Goal: Task Accomplishment & Management: Manage account settings

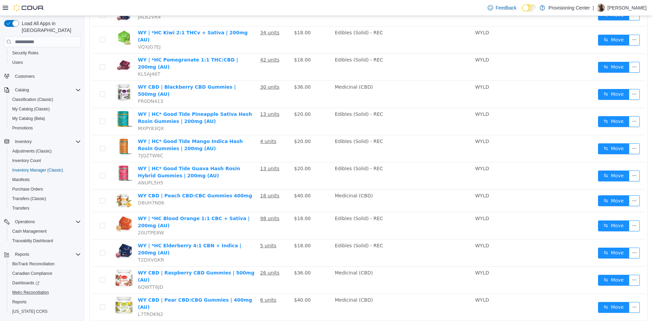
scroll to position [40, 0]
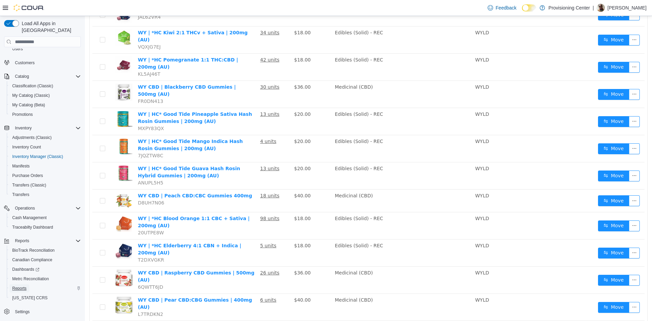
click at [24, 286] on span "Reports" at bounding box center [19, 288] width 14 height 5
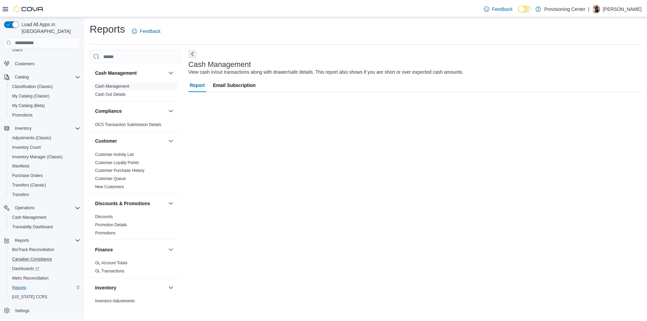
scroll to position [18, 0]
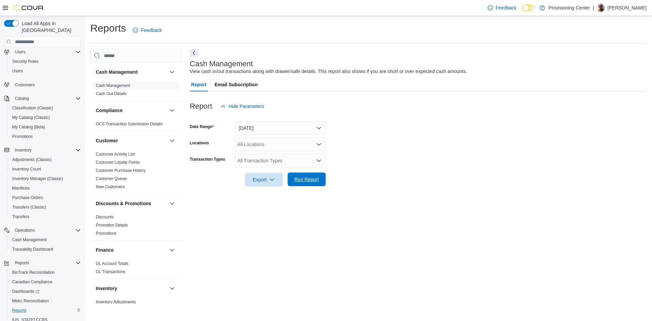
click at [306, 180] on span "Run Report" at bounding box center [307, 179] width 24 height 7
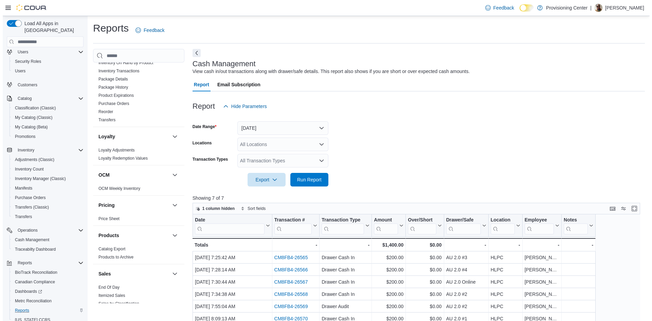
scroll to position [444, 0]
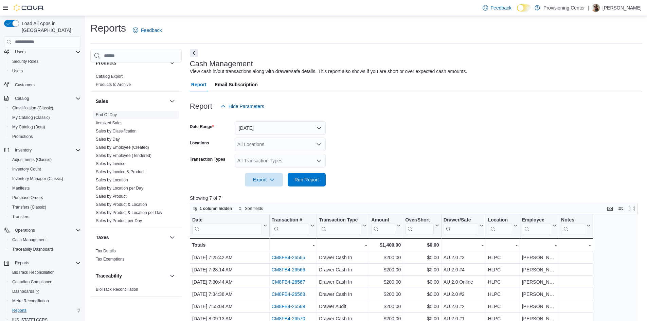
click at [106, 114] on link "End Of Day" at bounding box center [106, 114] width 21 height 5
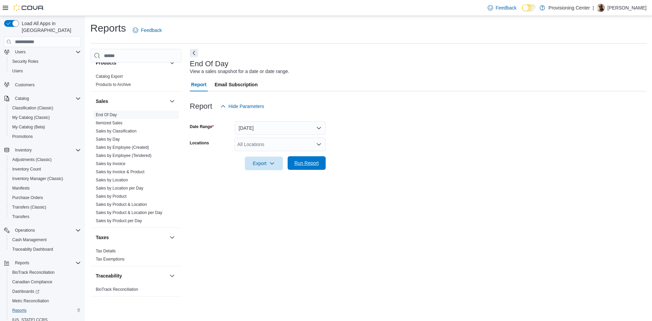
click at [306, 165] on span "Run Report" at bounding box center [307, 163] width 24 height 7
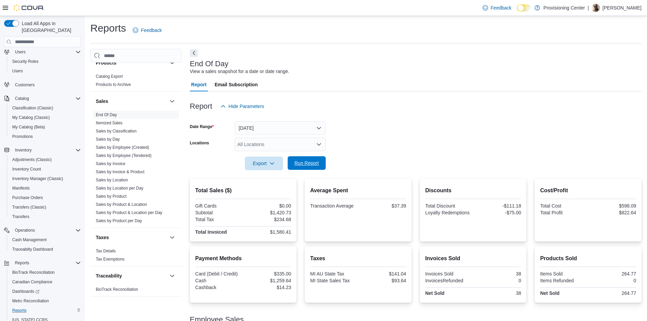
click at [313, 166] on span "Run Report" at bounding box center [307, 163] width 24 height 7
drag, startPoint x: 123, startPoint y: 178, endPoint x: 215, endPoint y: 174, distance: 92.2
click at [123, 178] on link "Sales by Location" at bounding box center [112, 180] width 32 height 5
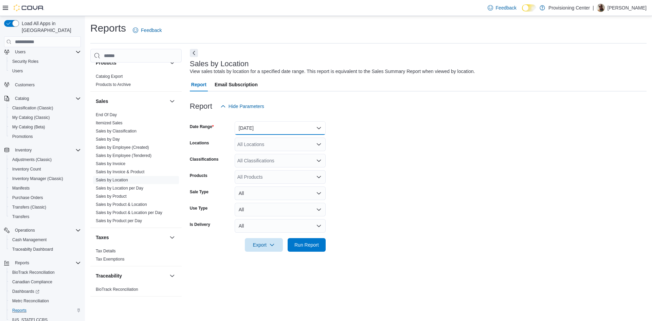
click at [266, 131] on button "[DATE]" at bounding box center [280, 128] width 91 height 14
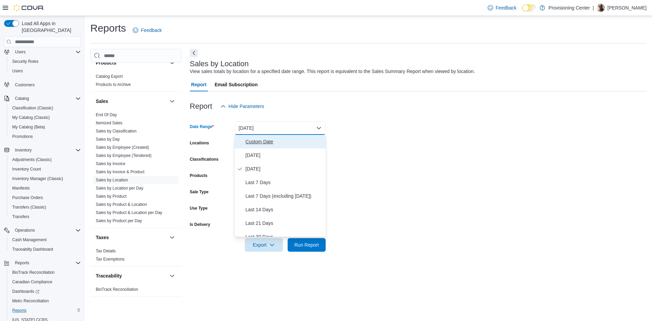
click at [267, 145] on span "Custom Date" at bounding box center [284, 142] width 77 height 8
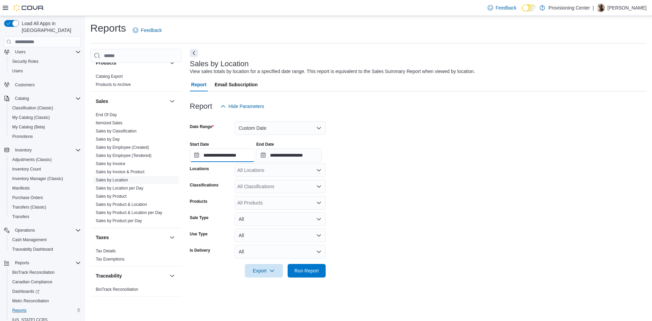
click at [223, 158] on input "**********" at bounding box center [222, 155] width 65 height 14
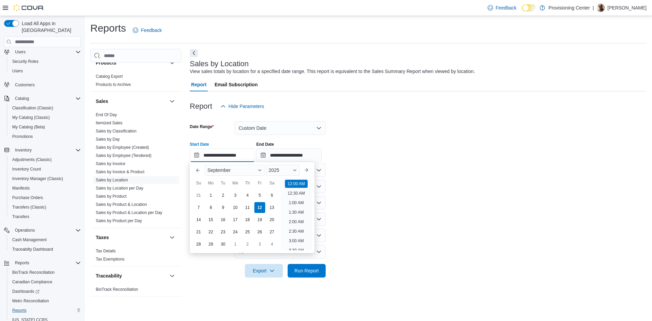
scroll to position [21, 0]
click at [197, 171] on button "Previous Month" at bounding box center [198, 170] width 11 height 11
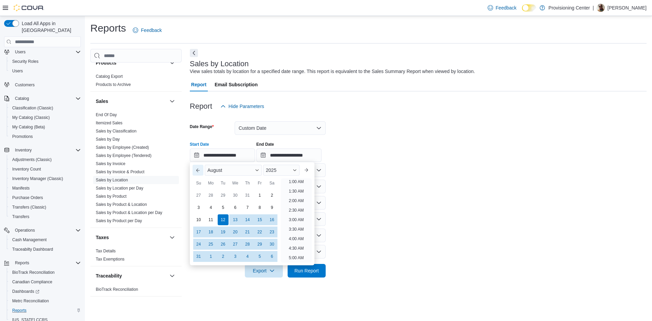
scroll to position [1, 0]
click at [259, 194] on div "1" at bounding box center [260, 196] width 12 height 12
type input "**********"
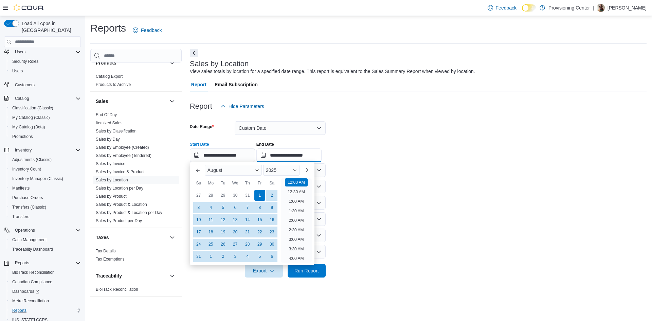
click at [294, 150] on input "**********" at bounding box center [288, 155] width 65 height 14
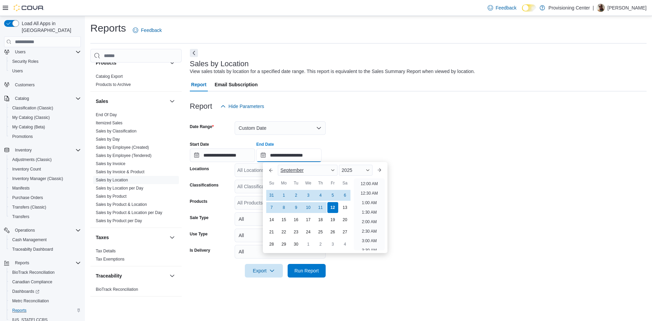
scroll to position [386, 0]
click at [267, 172] on button "Previous Month" at bounding box center [271, 170] width 11 height 11
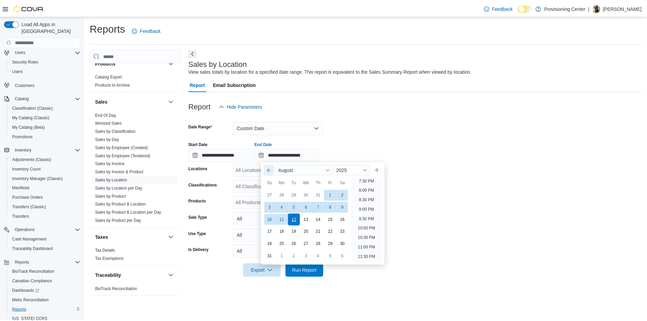
scroll to position [374, 0]
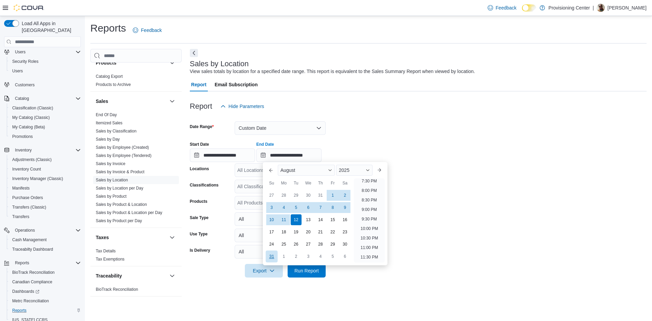
click at [273, 257] on div "31" at bounding box center [272, 257] width 12 height 12
type input "**********"
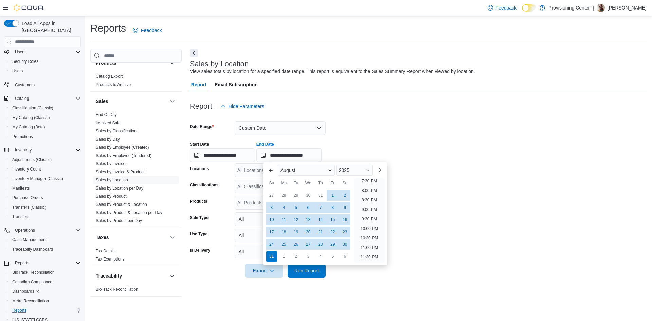
click at [405, 148] on div "**********" at bounding box center [418, 149] width 457 height 26
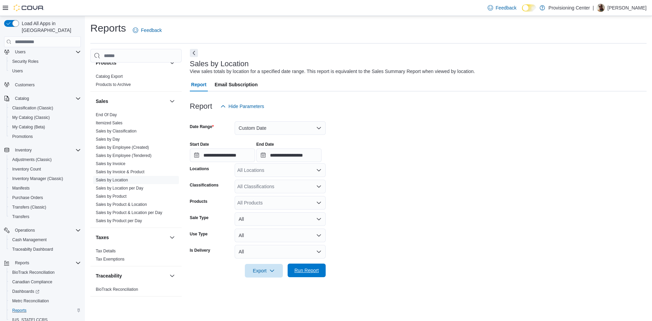
click at [318, 271] on span "Run Report" at bounding box center [307, 270] width 24 height 7
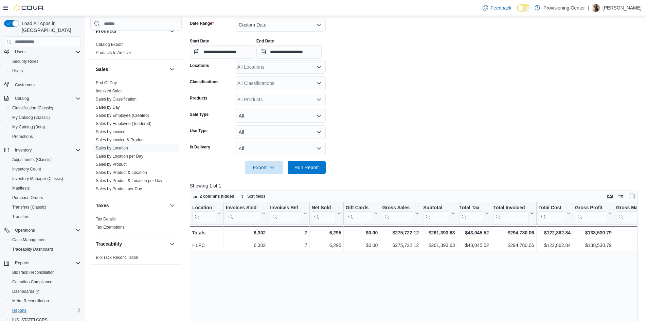
scroll to position [136, 0]
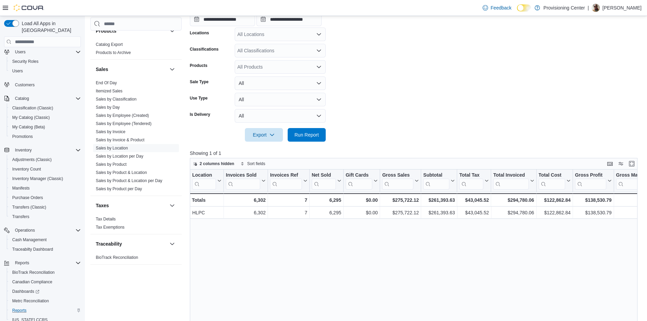
click at [423, 265] on div "Location Click to view column header actions Invoices Sold Click to view column…" at bounding box center [416, 292] width 452 height 245
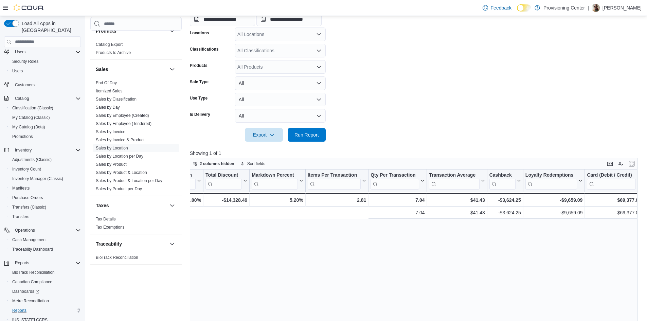
scroll to position [0, 703]
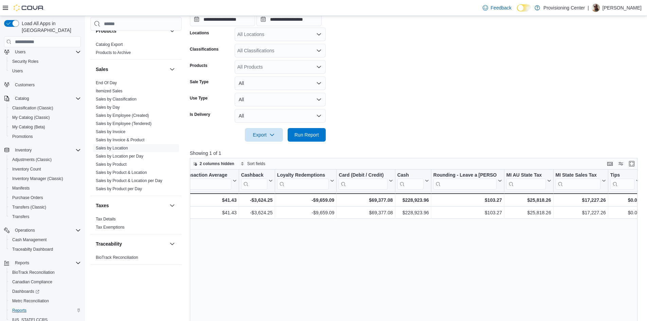
drag, startPoint x: 434, startPoint y: 250, endPoint x: 569, endPoint y: 242, distance: 134.7
click at [524, 246] on div "Location Click to view column header actions Invoices Sold Click to view column…" at bounding box center [416, 292] width 452 height 245
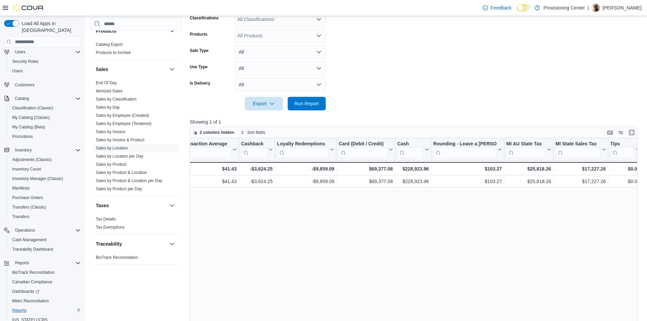
drag, startPoint x: 555, startPoint y: 244, endPoint x: 592, endPoint y: 240, distance: 36.6
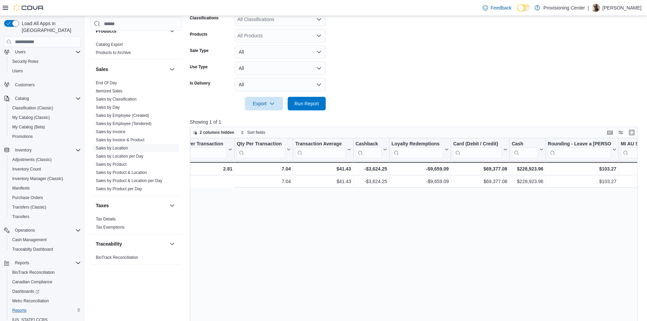
scroll to position [0, 703]
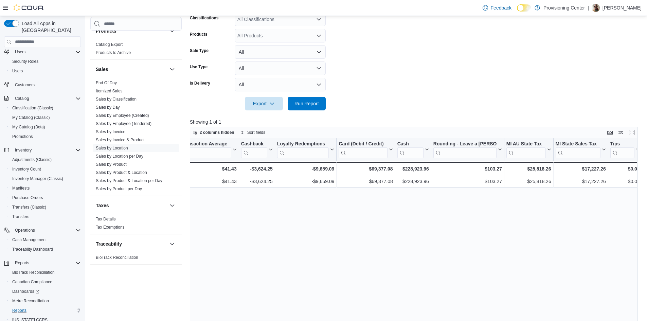
drag, startPoint x: 599, startPoint y: 234, endPoint x: 694, endPoint y: 219, distance: 95.9
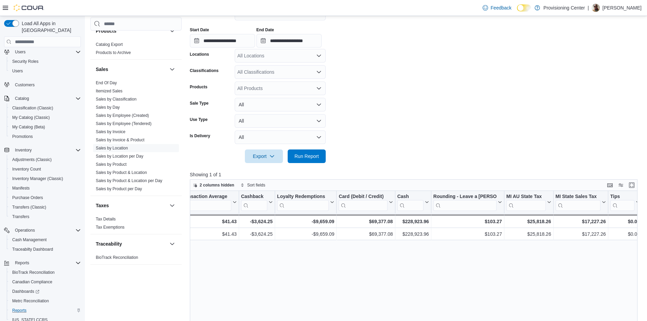
scroll to position [31, 0]
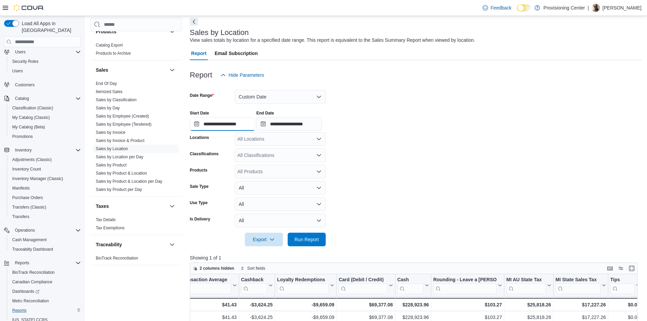
click at [237, 124] on input "**********" at bounding box center [222, 124] width 65 height 14
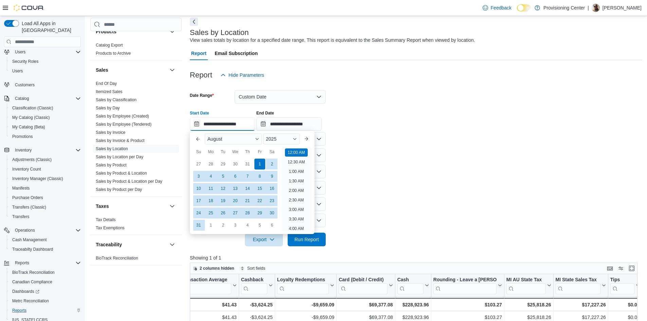
scroll to position [21, 0]
click at [201, 139] on button "Previous Month" at bounding box center [198, 139] width 11 height 11
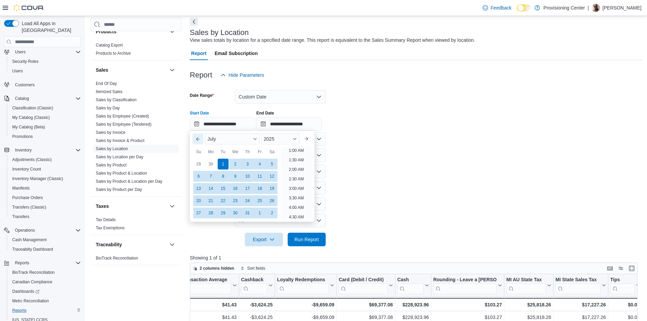
scroll to position [1, 0]
click at [201, 139] on button "Previous Month" at bounding box center [198, 139] width 11 height 11
click at [309, 140] on button "Next month" at bounding box center [306, 139] width 11 height 11
type input "**********"
click at [226, 163] on div "1" at bounding box center [223, 164] width 12 height 12
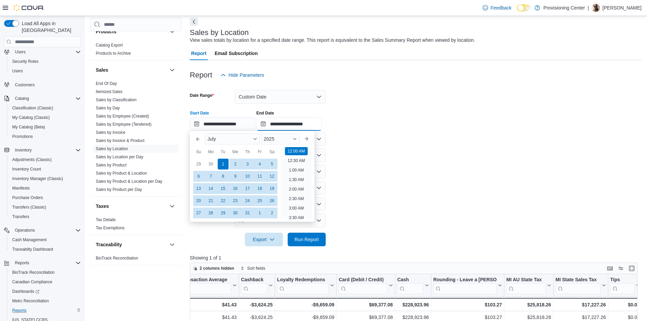
click at [296, 125] on input "**********" at bounding box center [288, 124] width 65 height 14
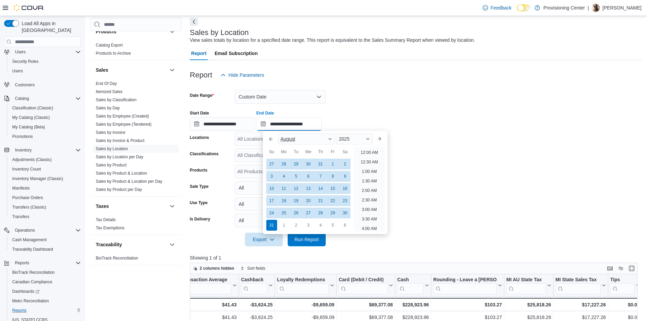
scroll to position [374, 0]
click at [270, 141] on button "Previous Month" at bounding box center [271, 139] width 11 height 11
type input "**********"
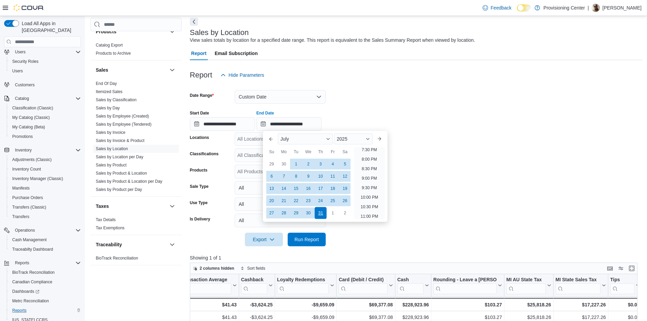
click at [321, 212] on div "31" at bounding box center [321, 213] width 12 height 12
click at [430, 137] on form "**********" at bounding box center [416, 164] width 452 height 164
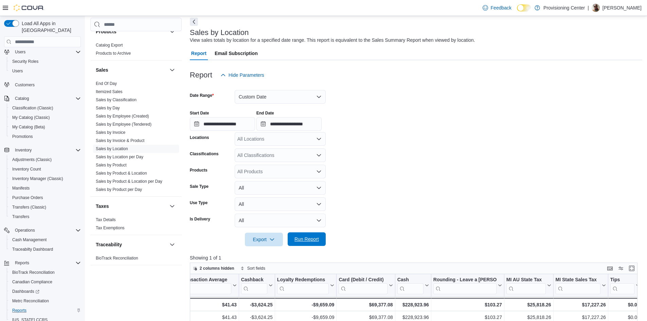
click at [321, 234] on span "Run Report" at bounding box center [307, 239] width 30 height 14
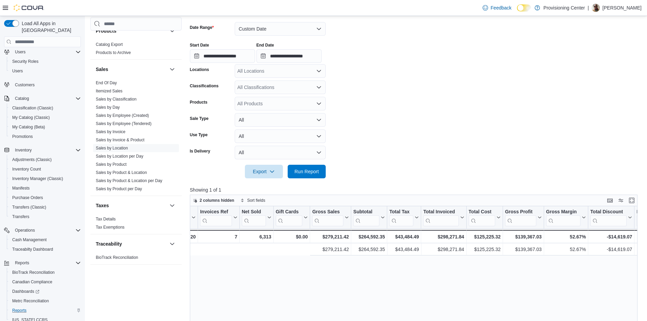
scroll to position [0, 703]
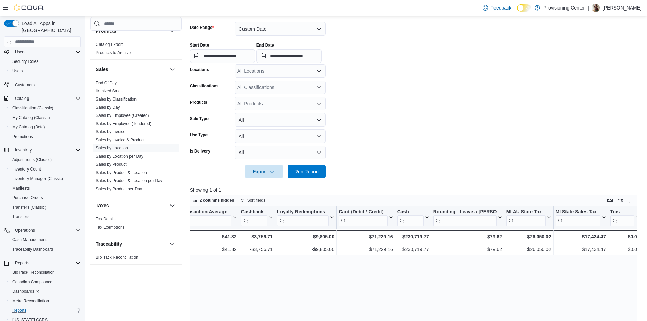
drag, startPoint x: 463, startPoint y: 268, endPoint x: 613, endPoint y: 265, distance: 150.2
click at [198, 54] on input "**********" at bounding box center [222, 56] width 65 height 14
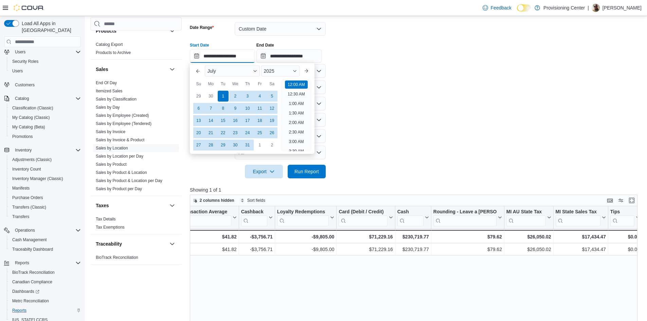
scroll to position [21, 0]
click at [309, 72] on button "Next month" at bounding box center [306, 71] width 11 height 11
type input "**********"
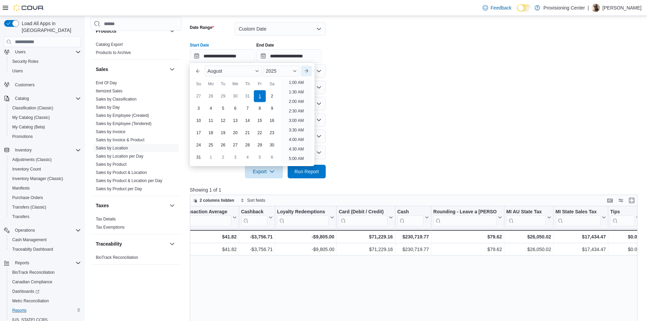
scroll to position [1, 0]
click at [260, 97] on div "1" at bounding box center [260, 96] width 12 height 12
click at [297, 56] on input "**********" at bounding box center [288, 56] width 65 height 14
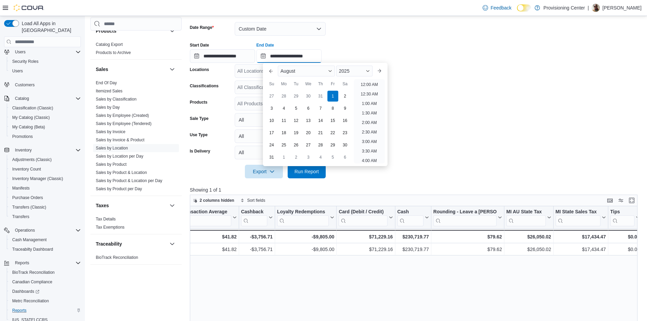
scroll to position [374, 0]
click at [273, 158] on div "31" at bounding box center [272, 158] width 12 height 12
type input "**********"
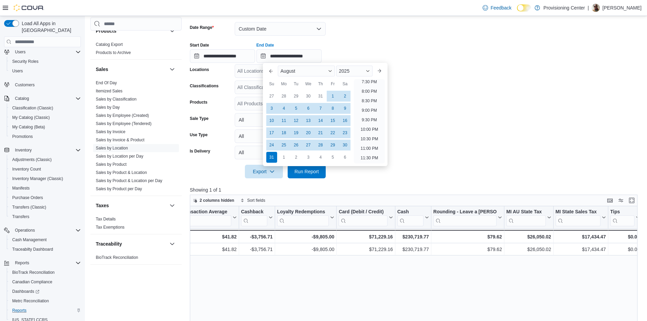
click at [434, 82] on form "**********" at bounding box center [416, 96] width 452 height 164
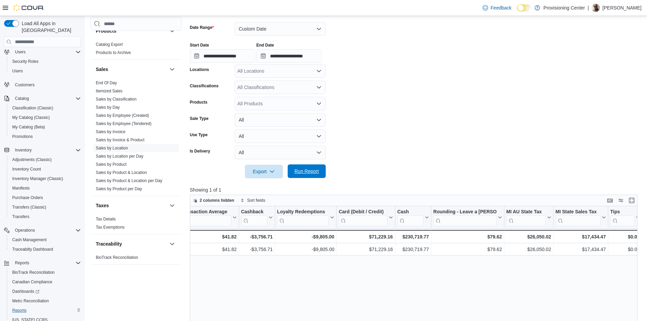
click at [302, 173] on span "Run Report" at bounding box center [307, 171] width 24 height 7
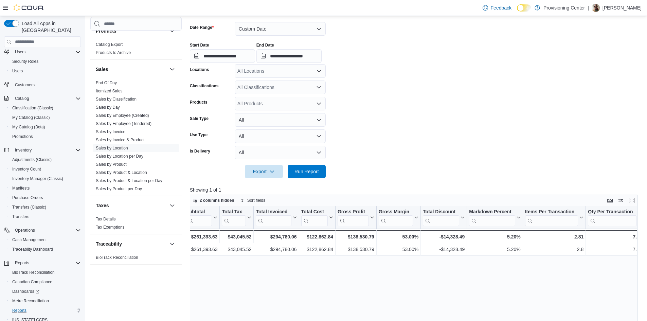
scroll to position [0, 703]
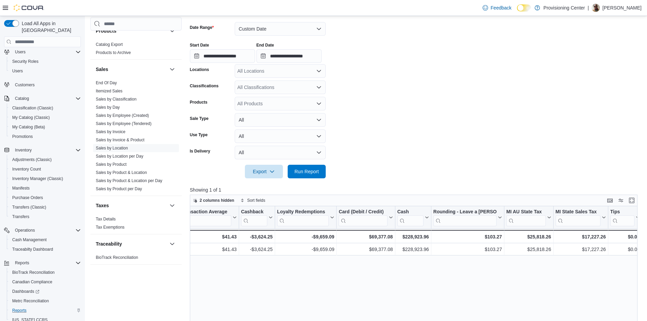
drag, startPoint x: 456, startPoint y: 273, endPoint x: 580, endPoint y: 267, distance: 124.8
click at [28, 157] on span "Adjustments (Classic)" at bounding box center [31, 159] width 39 height 5
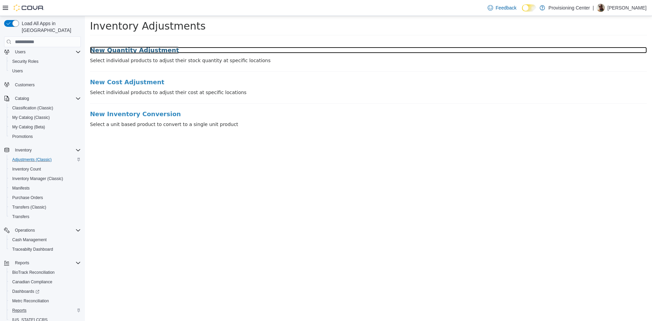
click at [150, 51] on h3 "New Quantity Adjustment" at bounding box center [368, 50] width 557 height 7
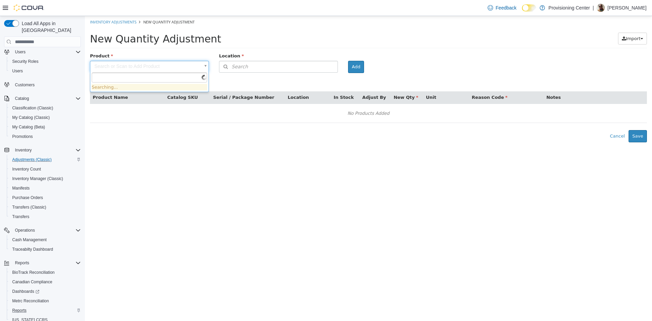
click at [159, 67] on body "× Inventory Adjustments New Quantity Adjustment New Quantity Adjustment Import …" at bounding box center [368, 79] width 567 height 126
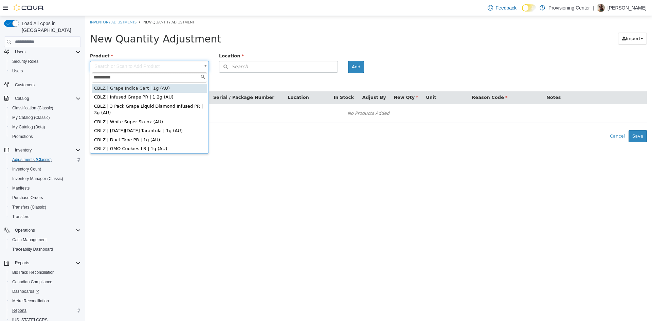
type input "**********"
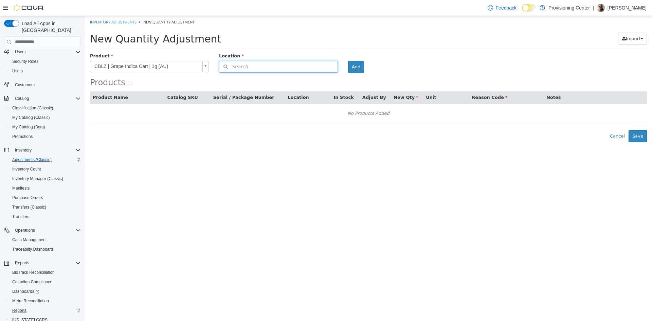
click at [295, 64] on button "Search" at bounding box center [278, 67] width 119 height 12
click at [333, 80] on icon at bounding box center [332, 78] width 4 height 4
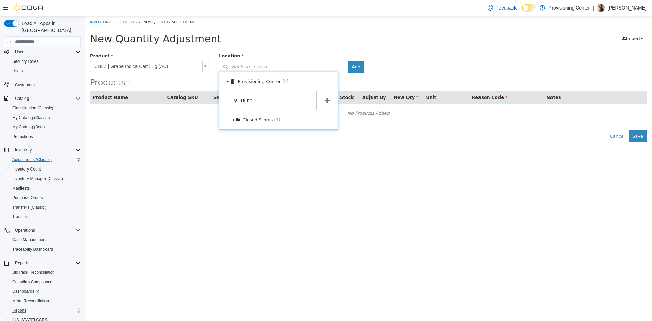
click at [325, 102] on icon at bounding box center [327, 100] width 5 height 6
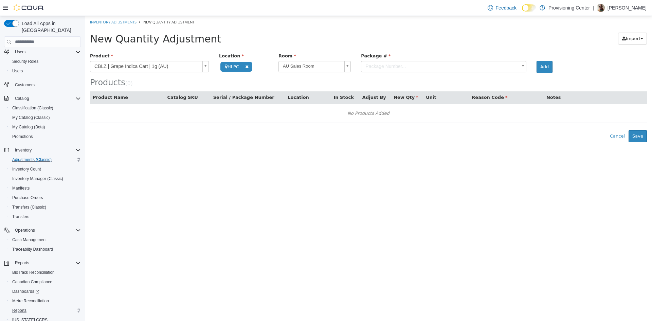
click at [424, 68] on body "**********" at bounding box center [368, 79] width 567 height 126
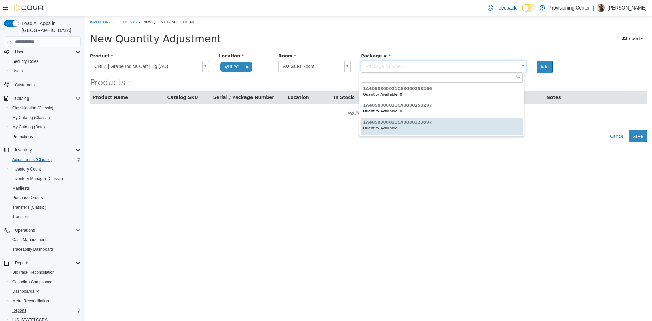
type input "**********"
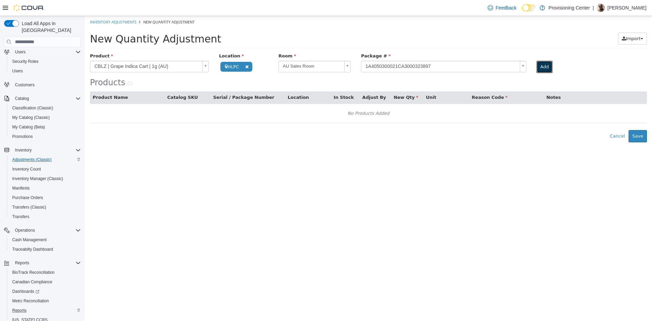
drag, startPoint x: 538, startPoint y: 68, endPoint x: 505, endPoint y: 82, distance: 36.0
click at [538, 68] on button "Add" at bounding box center [545, 67] width 16 height 12
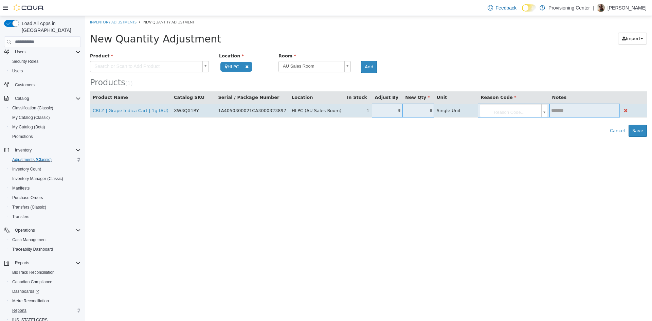
click at [408, 110] on input "*" at bounding box center [419, 110] width 32 height 5
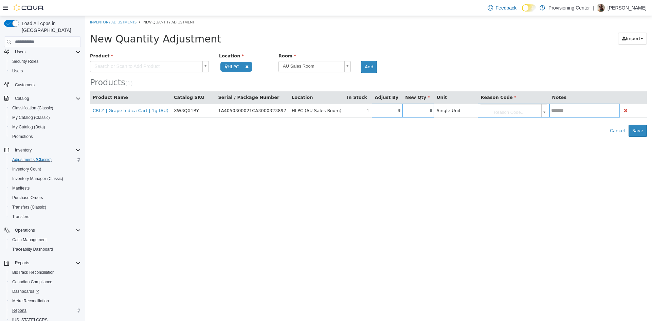
type input "*"
type input "**"
click at [419, 137] on html "**********" at bounding box center [368, 76] width 567 height 121
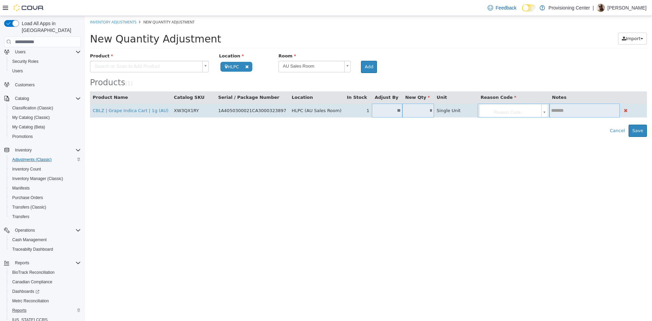
click at [511, 109] on body "**********" at bounding box center [368, 76] width 567 height 121
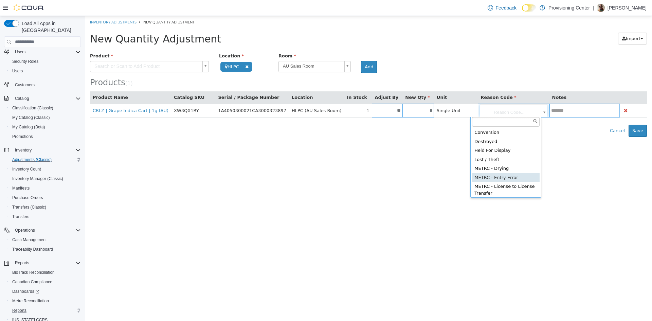
type input "**********"
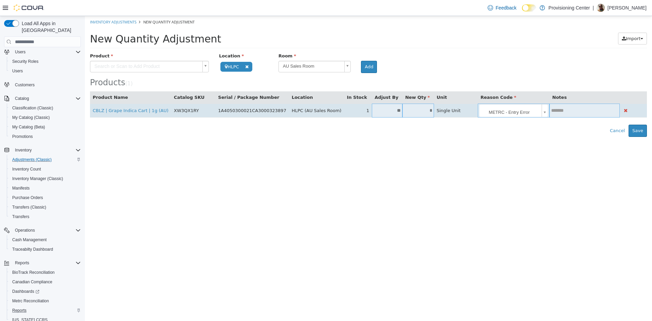
click at [557, 108] on input "text" at bounding box center [585, 110] width 70 height 5
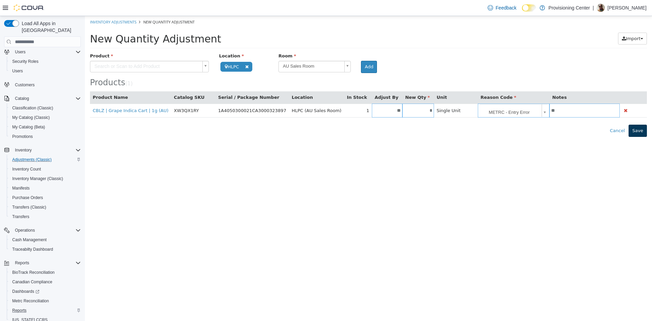
type input "**"
click at [641, 133] on button "Save" at bounding box center [638, 131] width 18 height 12
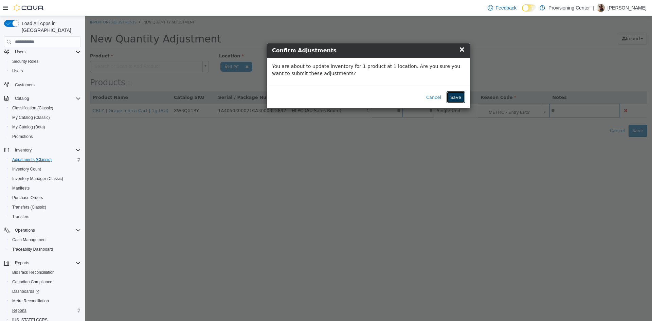
click at [456, 97] on button "Save" at bounding box center [456, 97] width 18 height 12
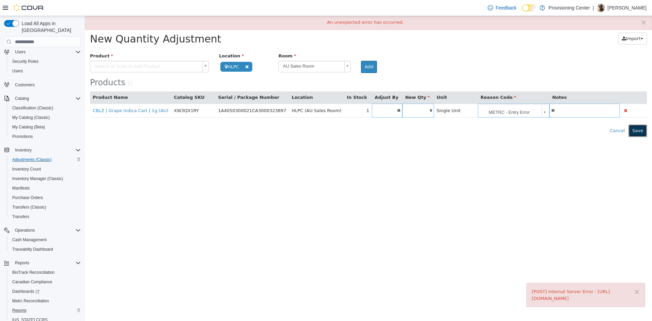
click at [642, 131] on button "Save" at bounding box center [638, 131] width 18 height 12
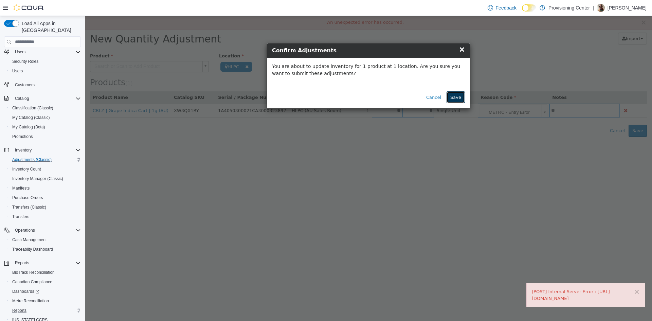
click at [460, 96] on button "Save" at bounding box center [456, 97] width 18 height 12
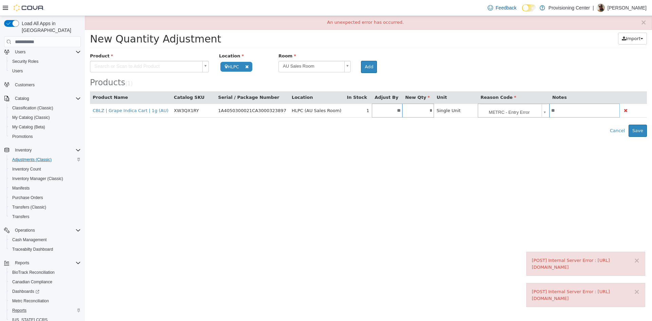
click at [561, 137] on html "**********" at bounding box center [368, 76] width 567 height 121
click at [637, 129] on button "Save" at bounding box center [638, 131] width 18 height 12
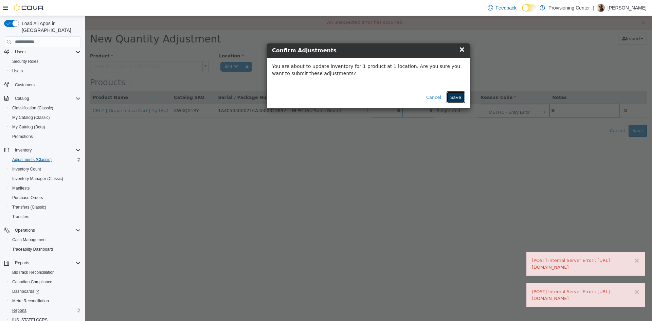
click at [455, 97] on button "Save" at bounding box center [456, 97] width 18 height 12
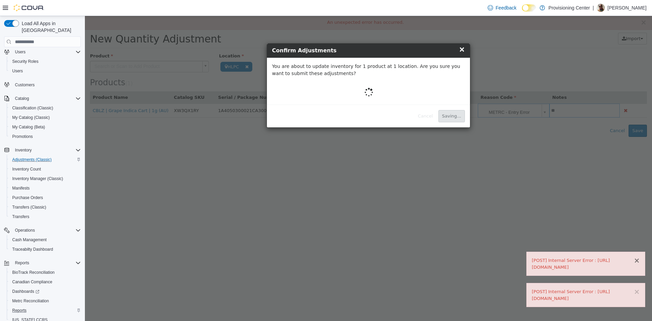
click at [637, 260] on button "×" at bounding box center [637, 260] width 6 height 7
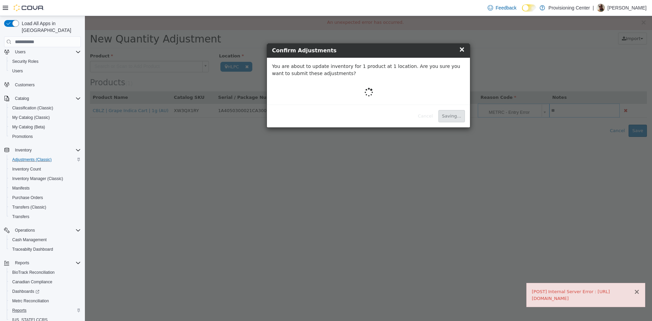
click at [636, 293] on button "×" at bounding box center [637, 291] width 6 height 7
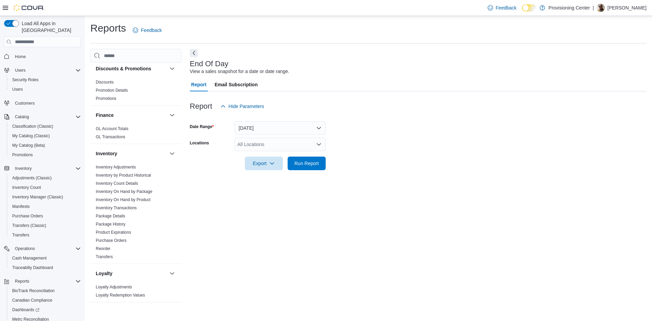
scroll to position [102, 0]
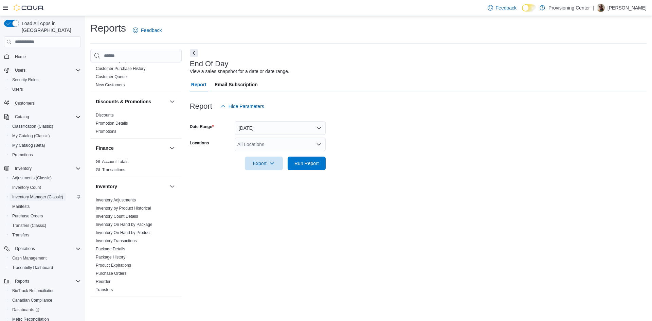
click at [55, 194] on span "Inventory Manager (Classic)" at bounding box center [37, 196] width 51 height 5
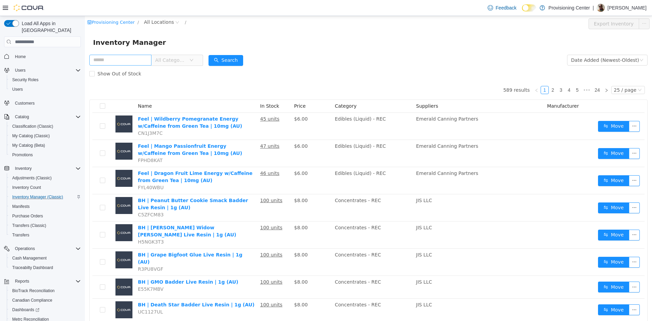
click at [123, 58] on input "text" at bounding box center [120, 60] width 62 height 11
type input "**********"
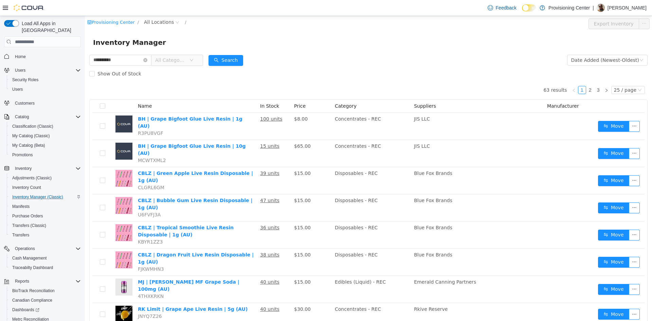
click at [187, 55] on span "All Categories" at bounding box center [178, 60] width 52 height 11
click at [186, 57] on span "All Categories" at bounding box center [170, 60] width 31 height 7
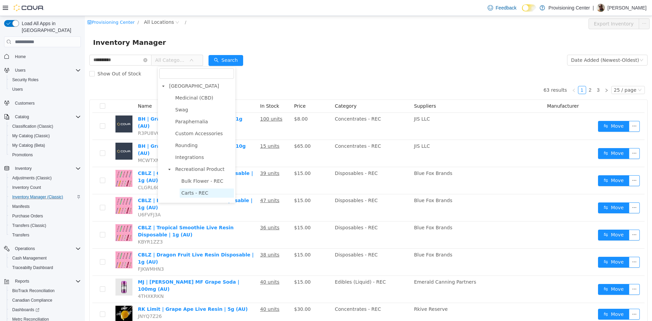
click at [202, 194] on span "Carts - REC" at bounding box center [194, 192] width 27 height 5
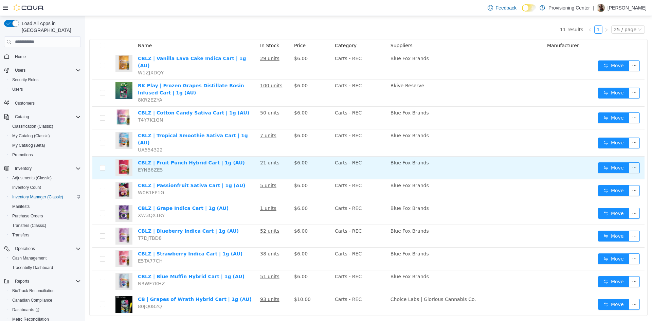
scroll to position [66, 0]
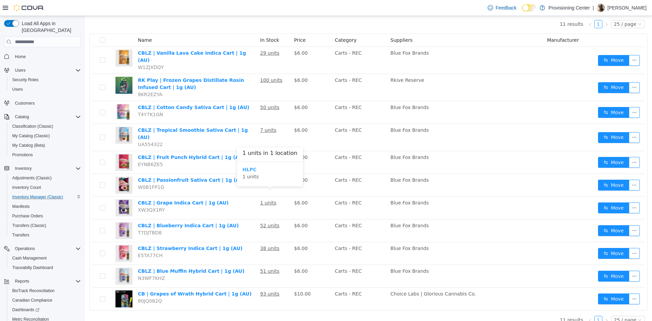
click at [248, 170] on b "HLPC" at bounding box center [250, 169] width 14 height 5
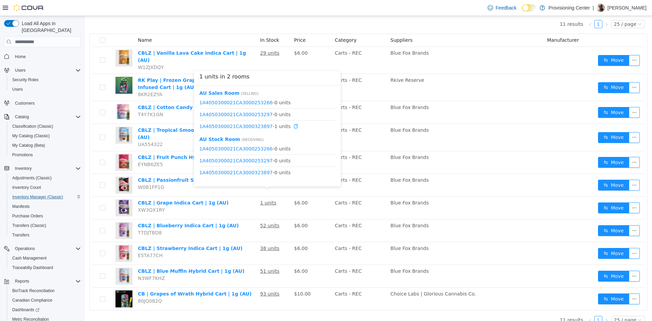
click at [294, 126] on icon "icon: copy" at bounding box center [296, 126] width 5 height 5
click at [294, 127] on icon "icon: copy" at bounding box center [296, 126] width 5 height 5
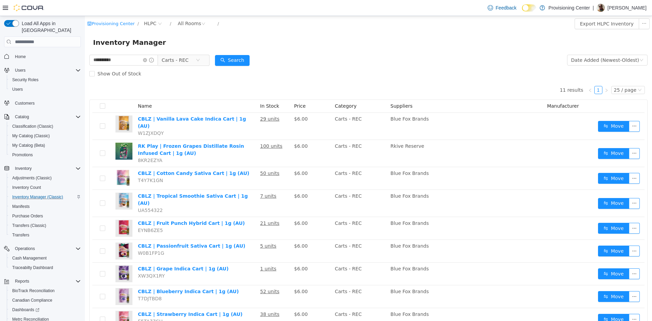
click at [292, 60] on form "**********" at bounding box center [368, 66] width 558 height 27
click at [458, 73] on div "Show Out of Stock" at bounding box center [368, 74] width 558 height 14
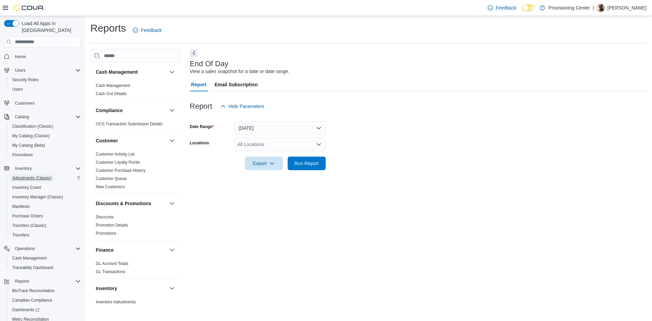
click at [48, 175] on span "Adjustments (Classic)" at bounding box center [31, 177] width 39 height 5
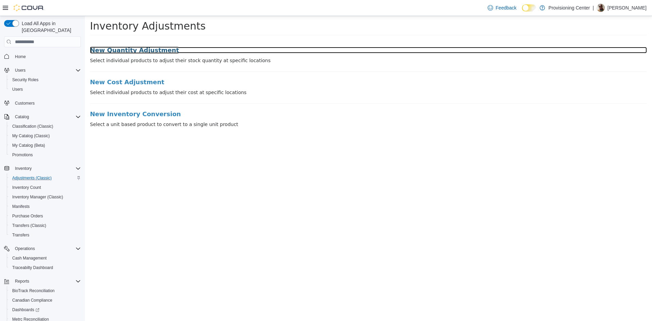
click at [122, 48] on h3 "New Quantity Adjustment" at bounding box center [368, 50] width 557 height 7
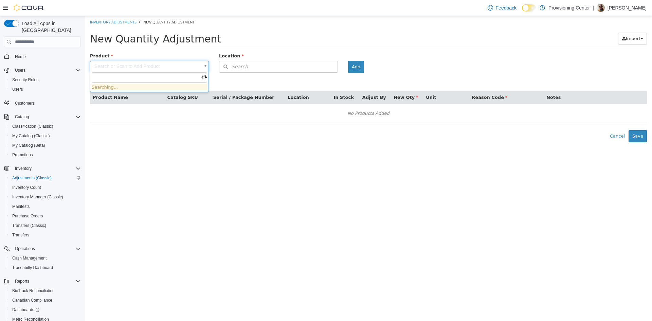
click at [143, 69] on body "× Inventory Adjustments New Quantity Adjustment New Quantity Adjustment Import …" at bounding box center [368, 79] width 567 height 126
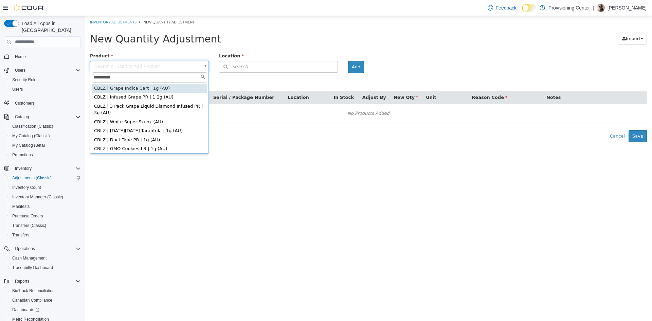
type input "**********"
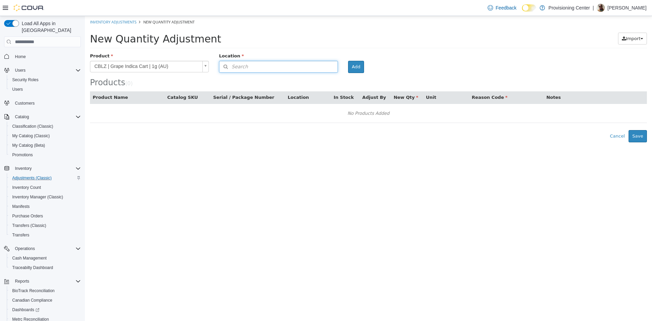
click at [287, 68] on button "Search" at bounding box center [278, 67] width 119 height 12
click at [332, 75] on span "or browse" at bounding box center [320, 79] width 33 height 12
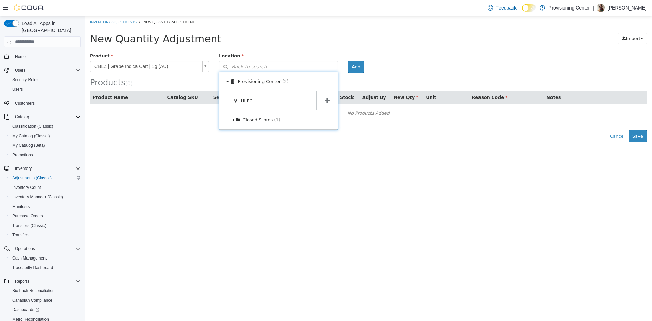
click at [330, 93] on span at bounding box center [327, 100] width 21 height 19
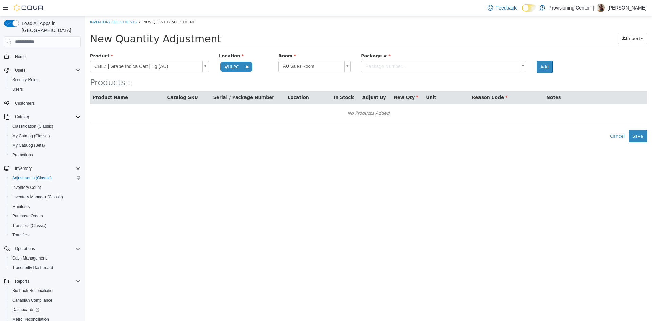
click at [412, 72] on body "**********" at bounding box center [368, 79] width 567 height 126
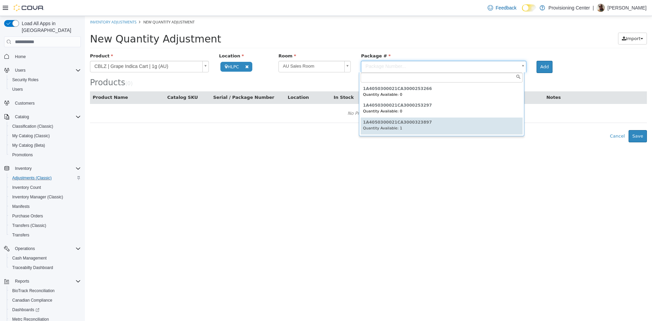
type input "**********"
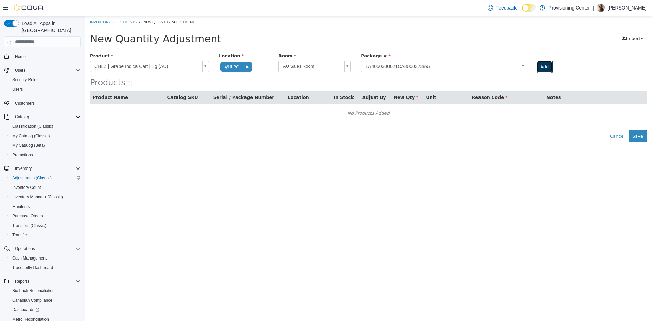
click at [538, 67] on button "Add" at bounding box center [545, 67] width 16 height 12
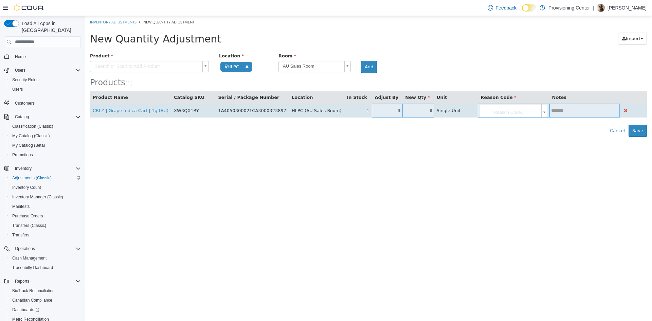
click at [410, 111] on input "*" at bounding box center [419, 110] width 32 height 5
type input "*"
type input "**"
click at [487, 113] on body "**********" at bounding box center [368, 76] width 567 height 121
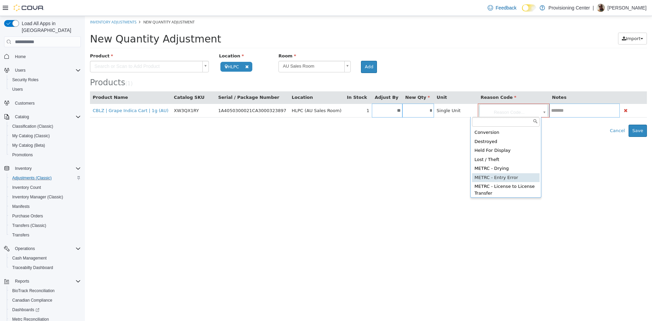
type input "**********"
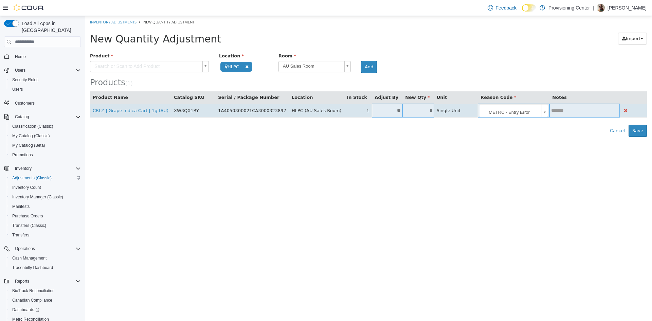
click at [563, 111] on input "text" at bounding box center [585, 110] width 70 height 5
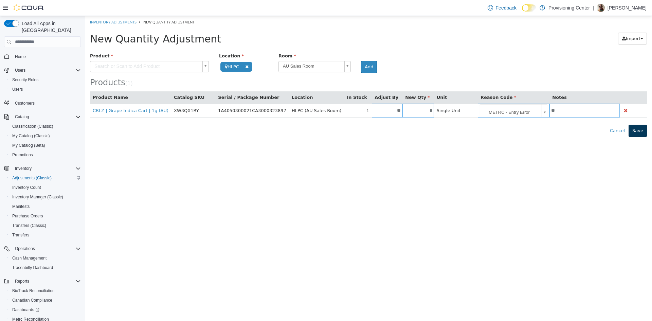
type input "**"
click at [637, 129] on button "Save" at bounding box center [638, 131] width 18 height 12
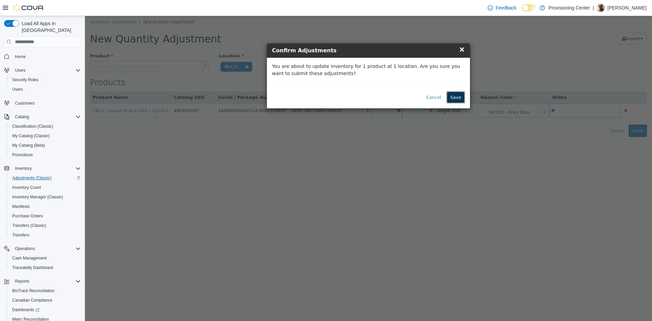
click at [461, 97] on button "Save" at bounding box center [456, 97] width 18 height 12
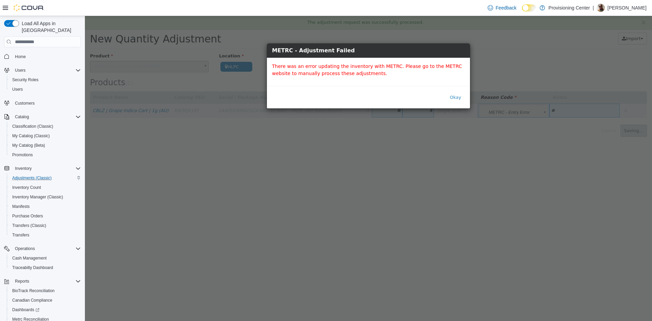
click at [457, 90] on div "Okay" at bounding box center [368, 97] width 203 height 23
click at [456, 98] on button "Okay" at bounding box center [455, 97] width 19 height 12
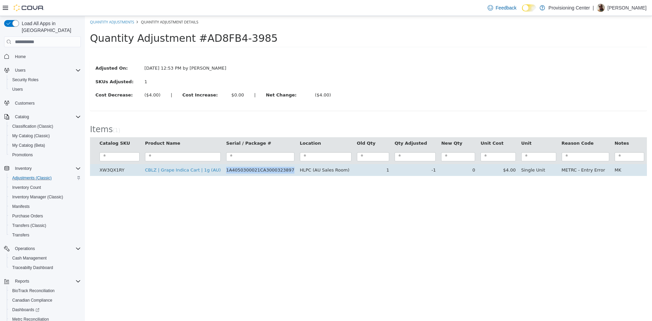
drag, startPoint x: 275, startPoint y: 172, endPoint x: 215, endPoint y: 175, distance: 59.9
click at [224, 175] on td "1A4050300021CA3000323897" at bounding box center [261, 170] width 74 height 12
copy td "1A4050300021CA3000323897"
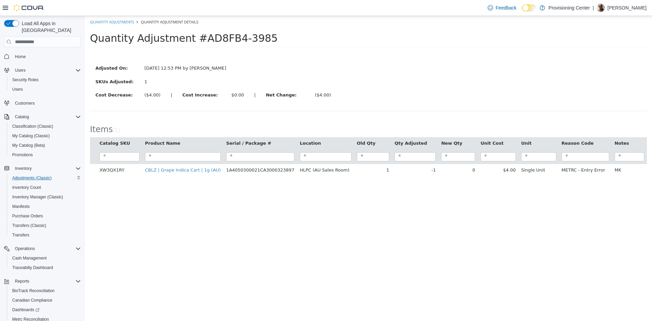
click at [429, 84] on div "SKUs Adjusted: 1" at bounding box center [368, 82] width 556 height 8
click at [239, 183] on html "× The adjustment request was successfully processed. Quantity Adjustments Quant…" at bounding box center [368, 99] width 567 height 167
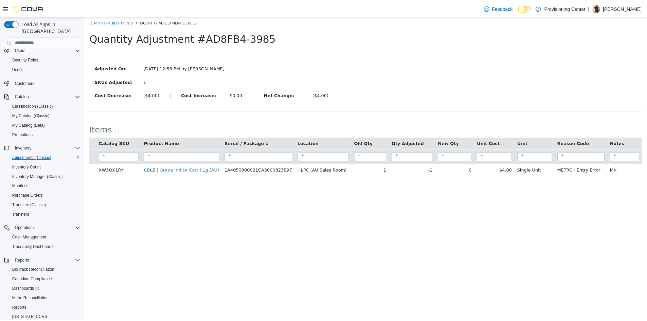
scroll to position [40, 0]
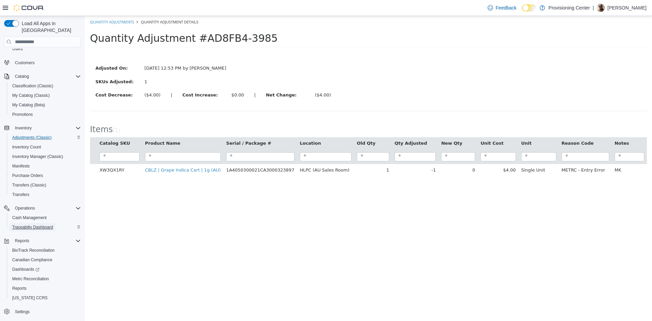
click at [40, 225] on span "Traceabilty Dashboard" at bounding box center [32, 227] width 41 height 5
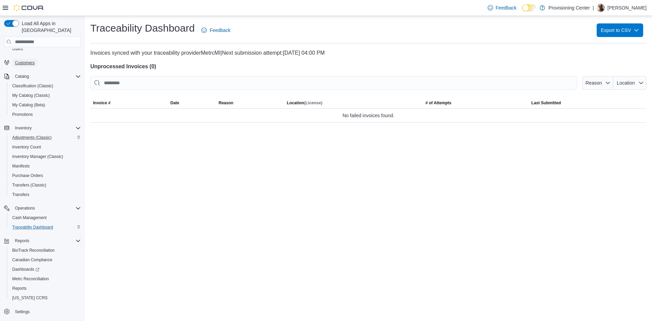
click at [27, 60] on span "Customers" at bounding box center [25, 62] width 20 height 5
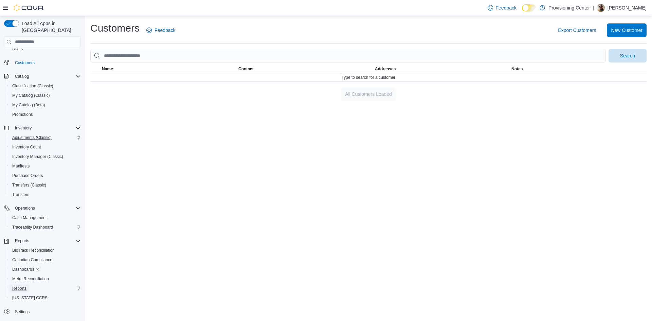
click at [22, 286] on span "Reports" at bounding box center [19, 288] width 14 height 5
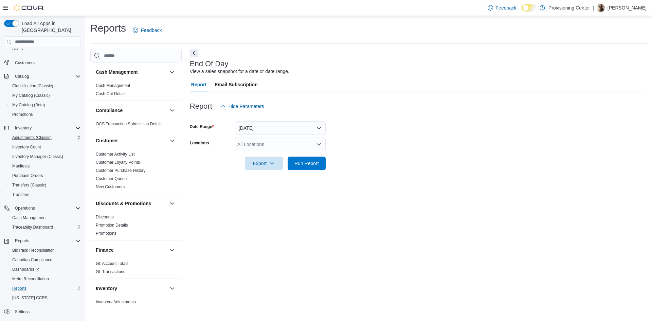
click at [300, 154] on div at bounding box center [418, 153] width 457 height 5
click at [302, 158] on span "Run Report" at bounding box center [307, 163] width 30 height 14
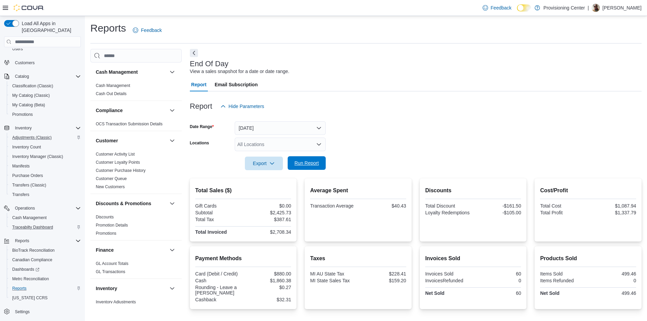
click at [297, 162] on span "Run Report" at bounding box center [307, 163] width 24 height 7
drag, startPoint x: 408, startPoint y: 209, endPoint x: 394, endPoint y: 207, distance: 14.3
click at [394, 207] on div "Transaction Average $39.08" at bounding box center [358, 206] width 96 height 7
click at [411, 135] on form "Date Range Today Locations All Locations Export Run Report" at bounding box center [416, 141] width 452 height 57
click at [455, 147] on form "Date Range Today Locations All Locations Export Run Report" at bounding box center [416, 141] width 452 height 57
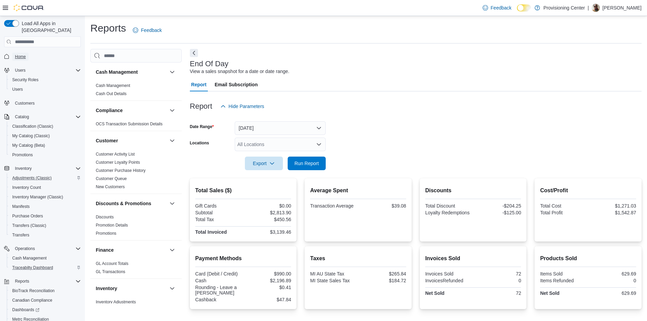
click at [18, 54] on span "Home" at bounding box center [20, 56] width 11 height 5
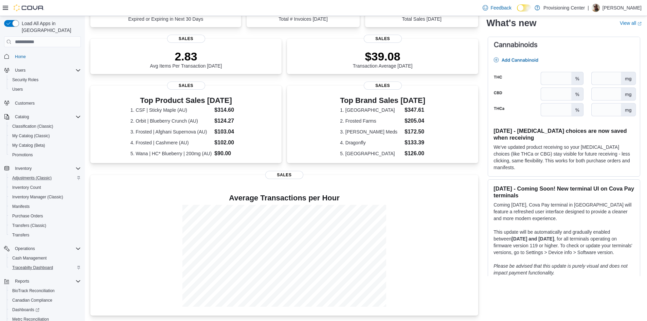
scroll to position [40, 0]
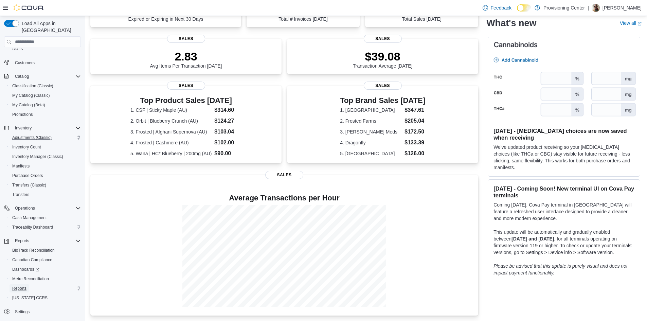
click at [20, 286] on span "Reports" at bounding box center [19, 288] width 14 height 5
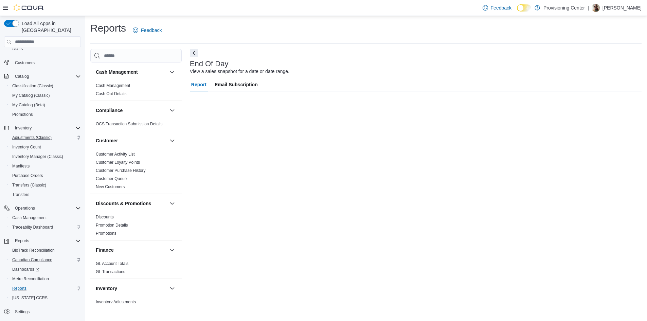
scroll to position [18, 0]
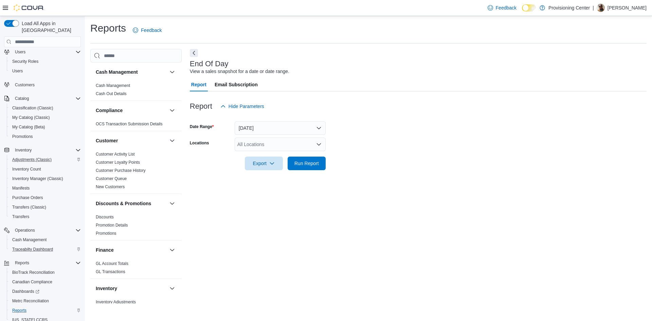
click at [311, 171] on div at bounding box center [418, 174] width 457 height 8
click at [310, 166] on span "Run Report" at bounding box center [307, 163] width 24 height 7
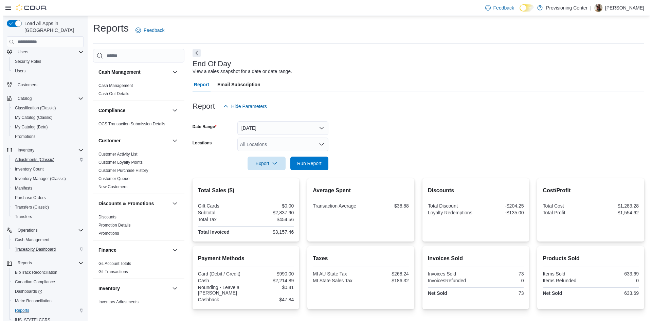
scroll to position [40, 0]
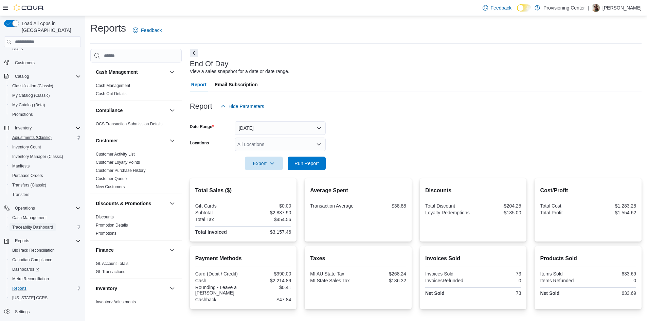
click at [36, 225] on span "Traceabilty Dashboard" at bounding box center [32, 227] width 41 height 5
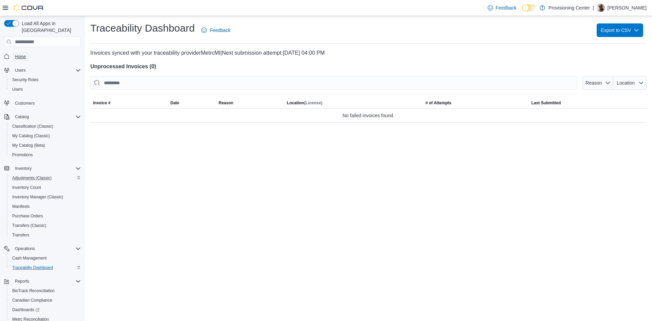
click at [22, 54] on span "Home" at bounding box center [20, 56] width 11 height 5
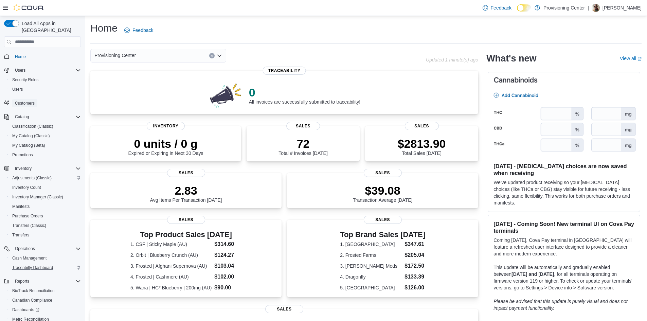
click at [27, 101] on span "Customers" at bounding box center [25, 103] width 20 height 5
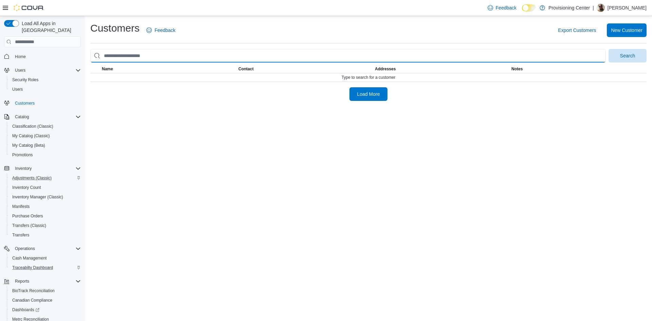
click at [193, 56] on input "search" at bounding box center [348, 56] width 516 height 14
click at [104, 56] on input "*******" at bounding box center [348, 56] width 516 height 14
type input "*******"
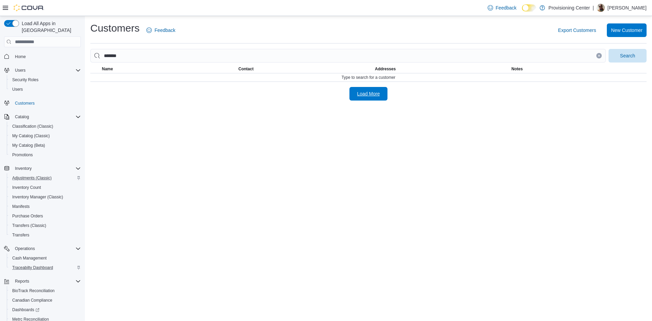
click at [372, 95] on span "Load More" at bounding box center [368, 93] width 23 height 7
click at [631, 57] on span "Search" at bounding box center [627, 55] width 15 height 7
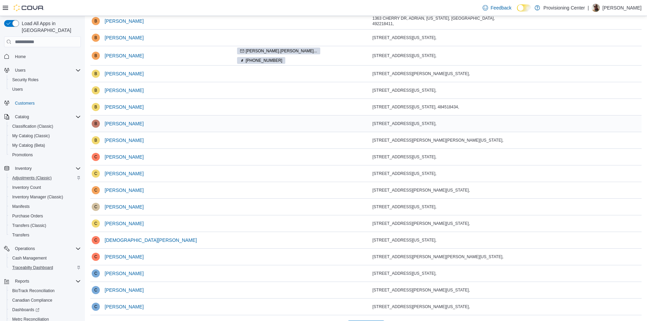
scroll to position [110, 0]
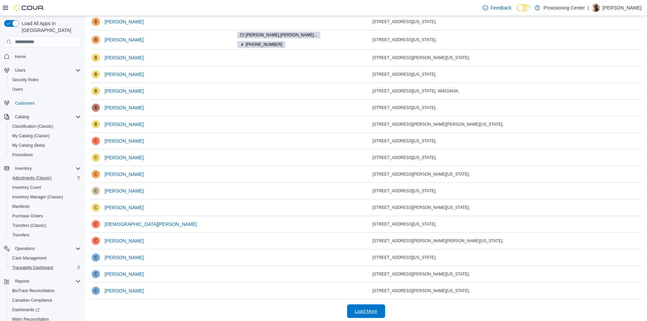
click at [371, 308] on span "Load More" at bounding box center [366, 311] width 23 height 7
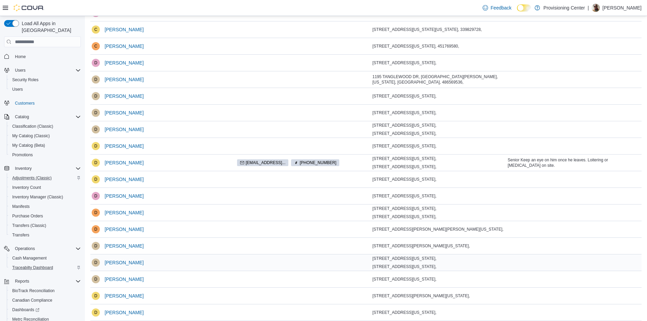
scroll to position [486, 0]
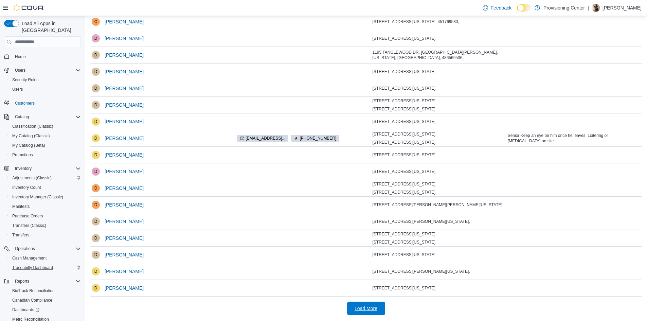
click at [363, 310] on span "Load More" at bounding box center [366, 308] width 23 height 7
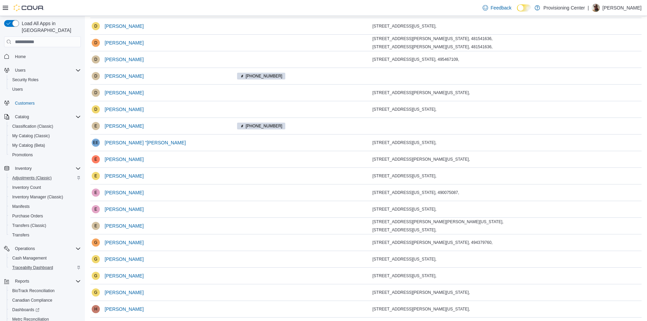
scroll to position [819, 0]
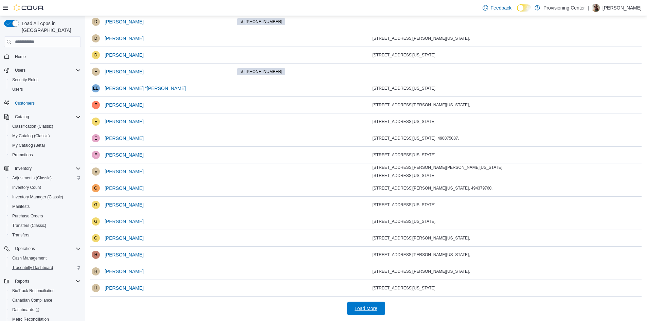
click at [369, 309] on span "Load More" at bounding box center [366, 308] width 23 height 7
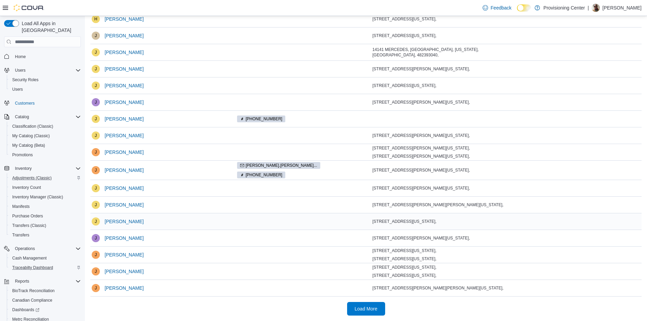
scroll to position [1174, 0]
click at [374, 304] on span "Load More" at bounding box center [366, 309] width 30 height 14
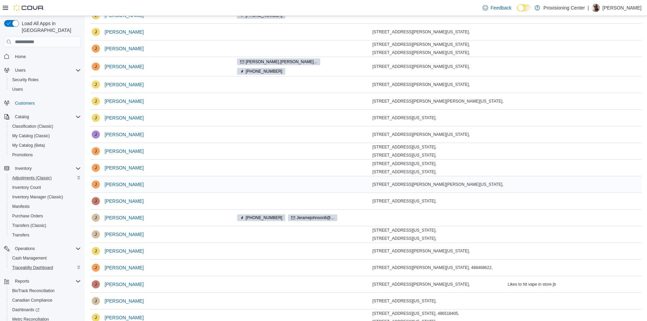
scroll to position [1208, 0]
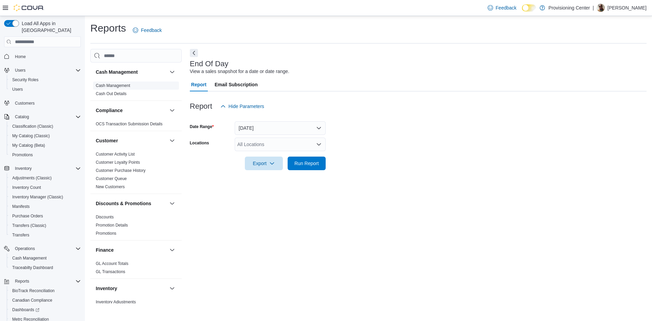
click at [121, 83] on span "Cash Management" at bounding box center [136, 86] width 86 height 8
click at [121, 85] on link "Cash Management" at bounding box center [113, 85] width 34 height 5
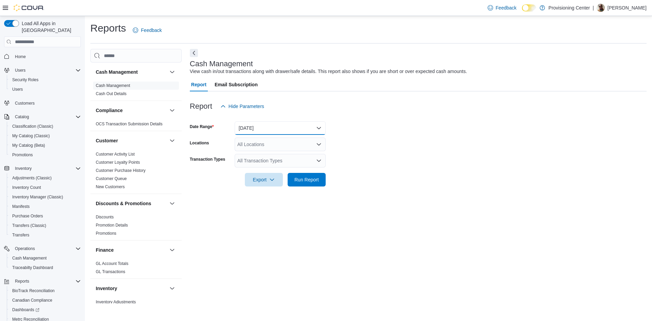
click at [274, 126] on button "[DATE]" at bounding box center [280, 128] width 91 height 14
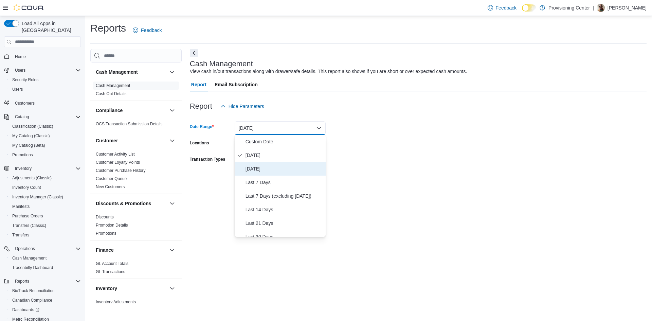
click at [263, 167] on span "[DATE]" at bounding box center [284, 169] width 77 height 8
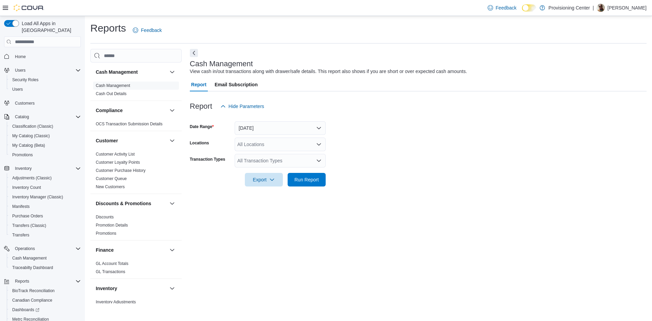
click at [306, 173] on div at bounding box center [418, 169] width 457 height 5
click at [309, 180] on span "Run Report" at bounding box center [307, 179] width 24 height 7
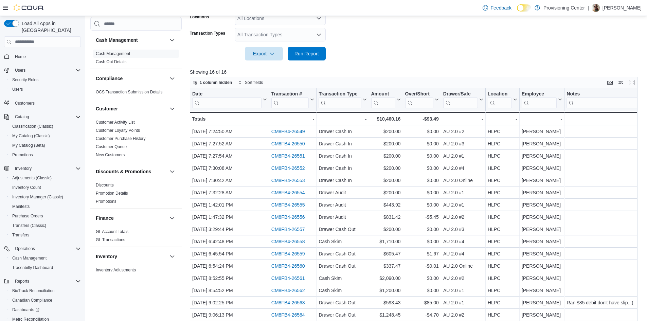
scroll to position [144, 0]
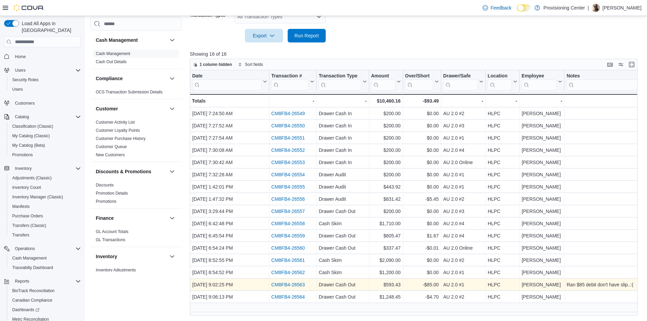
click at [274, 286] on link "CM8FB4-26563" at bounding box center [288, 284] width 34 height 5
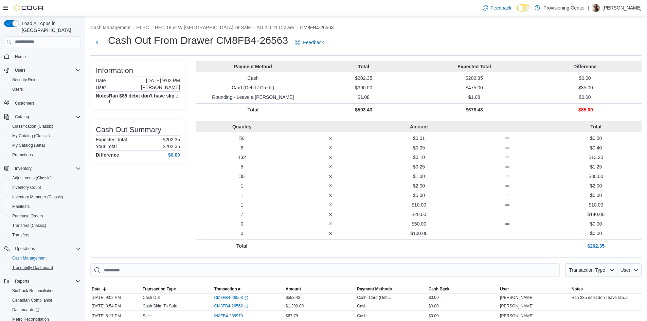
scroll to position [34, 0]
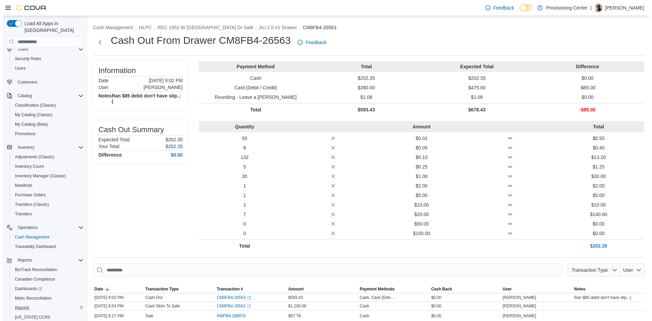
scroll to position [40, 0]
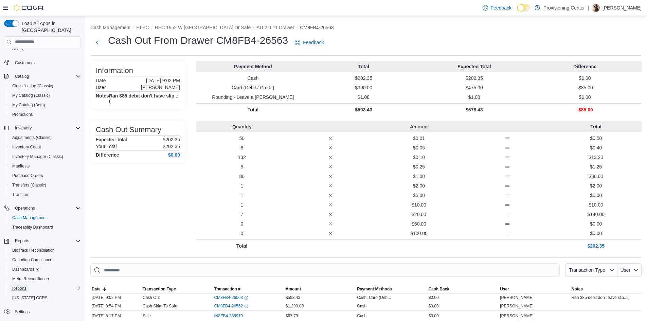
click at [20, 286] on span "Reports" at bounding box center [19, 288] width 14 height 5
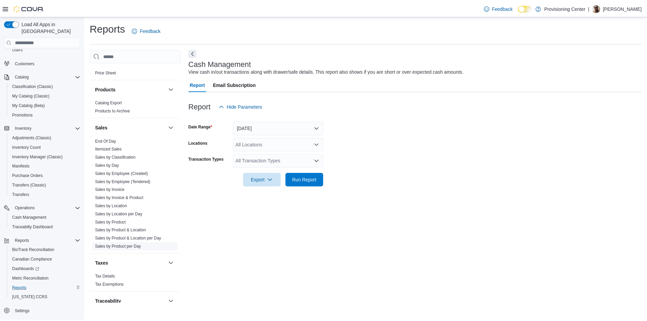
scroll to position [444, 0]
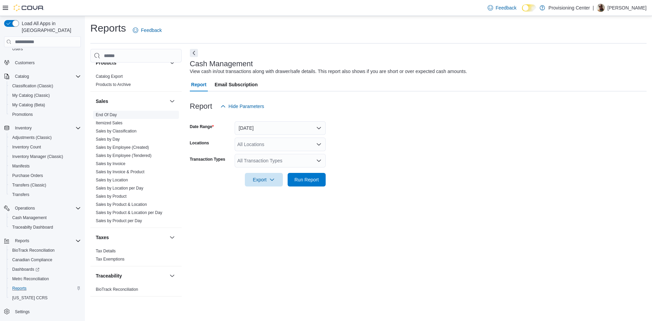
click at [103, 114] on link "End Of Day" at bounding box center [106, 114] width 21 height 5
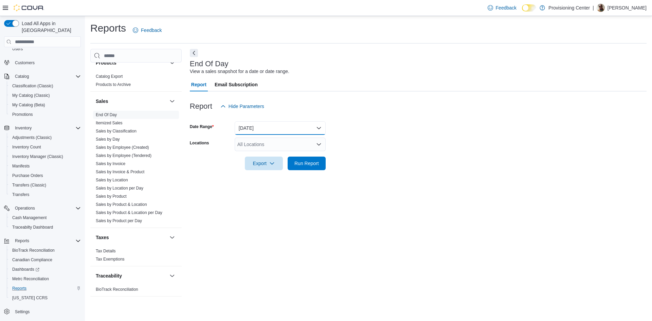
click at [265, 126] on button "Today" at bounding box center [280, 128] width 91 height 14
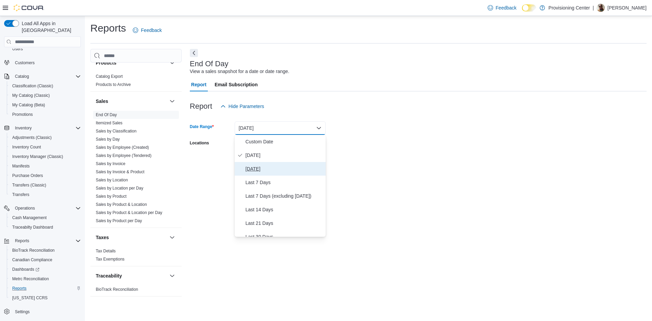
click at [274, 167] on span "Yesterday" at bounding box center [284, 169] width 77 height 8
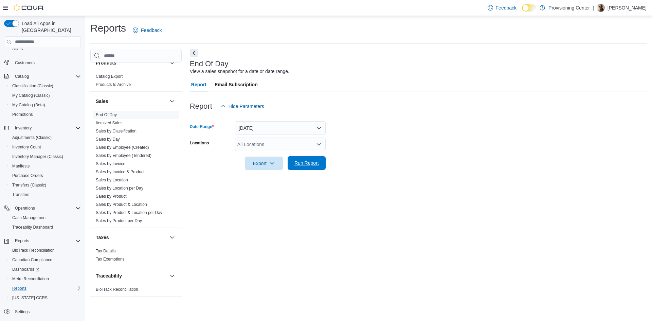
click at [315, 163] on span "Run Report" at bounding box center [307, 163] width 24 height 7
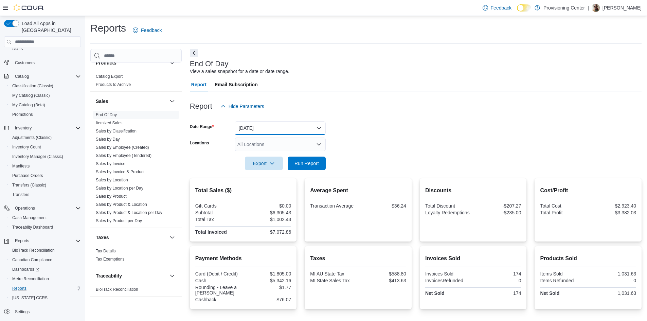
click at [263, 128] on button "Yesterday" at bounding box center [280, 128] width 91 height 14
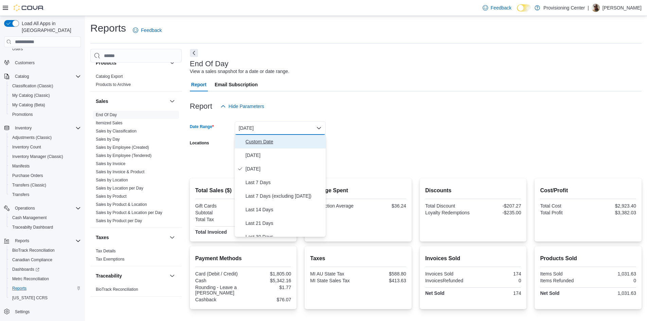
click at [266, 143] on span "Custom Date" at bounding box center [284, 142] width 77 height 8
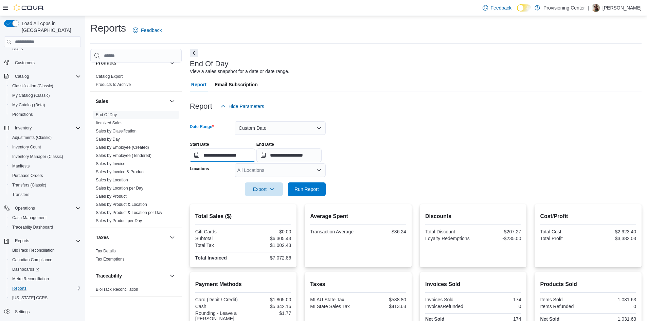
click at [237, 159] on input "**********" at bounding box center [222, 155] width 65 height 14
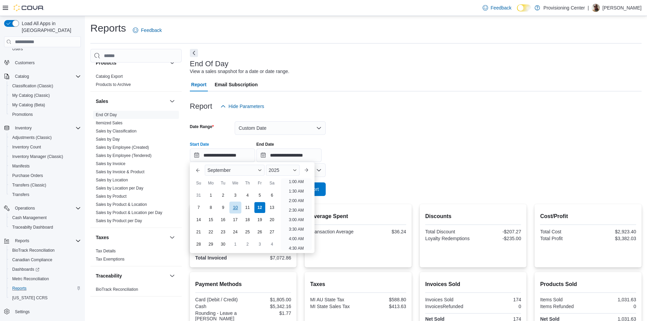
click at [235, 207] on div "10" at bounding box center [235, 208] width 12 height 12
type input "**********"
click at [308, 156] on input "**********" at bounding box center [288, 155] width 65 height 14
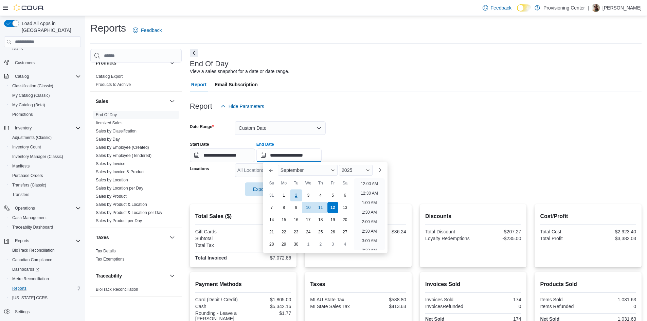
scroll to position [386, 0]
click at [306, 206] on div "10" at bounding box center [308, 208] width 12 height 12
type input "**********"
click at [413, 133] on form "**********" at bounding box center [416, 154] width 452 height 83
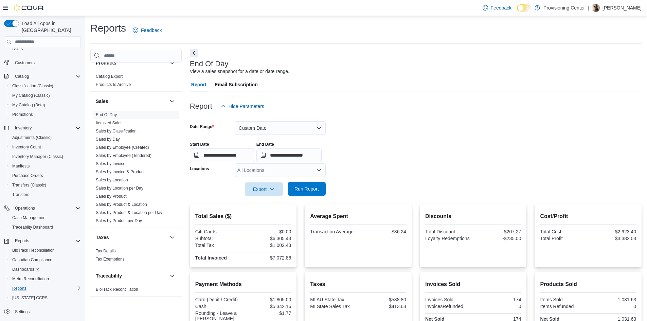
click at [315, 190] on span "Run Report" at bounding box center [307, 188] width 24 height 7
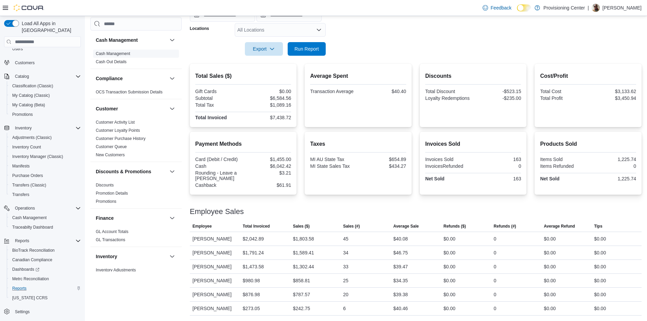
click at [116, 51] on span "Cash Management" at bounding box center [113, 53] width 34 height 5
click at [119, 54] on link "Cash Management" at bounding box center [113, 53] width 34 height 5
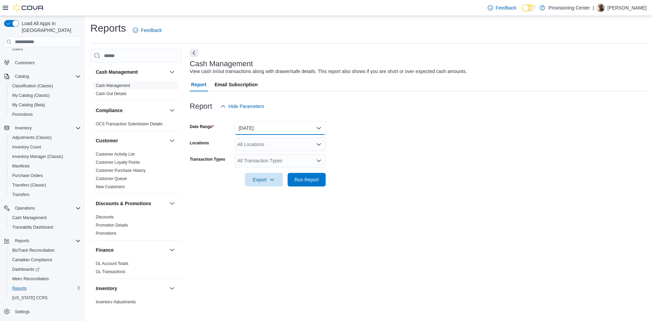
click at [266, 127] on button "Today" at bounding box center [280, 128] width 91 height 14
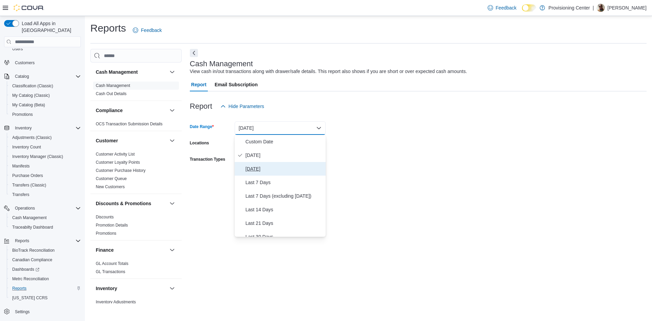
click at [260, 168] on span "Yesterday" at bounding box center [284, 169] width 77 height 8
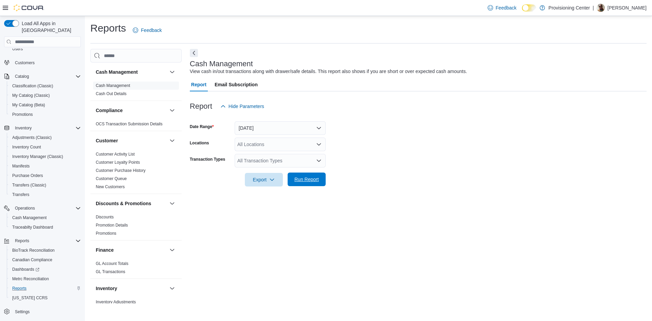
click at [297, 176] on span "Run Report" at bounding box center [307, 180] width 30 height 14
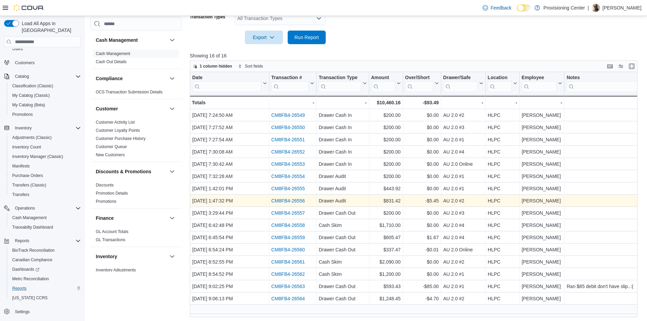
scroll to position [144, 0]
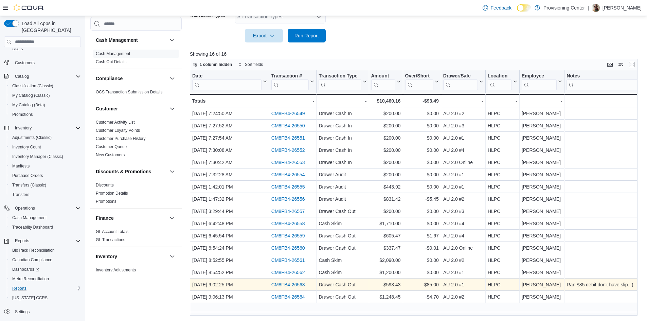
click at [296, 285] on link "CM8FB4-26563" at bounding box center [288, 284] width 34 height 5
click at [300, 286] on link "CM8FB4-26563" at bounding box center [288, 284] width 34 height 5
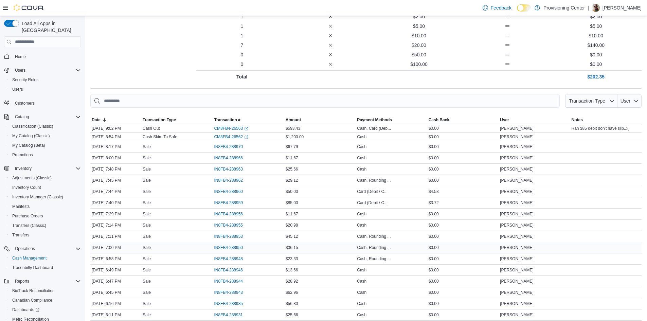
scroll to position [170, 0]
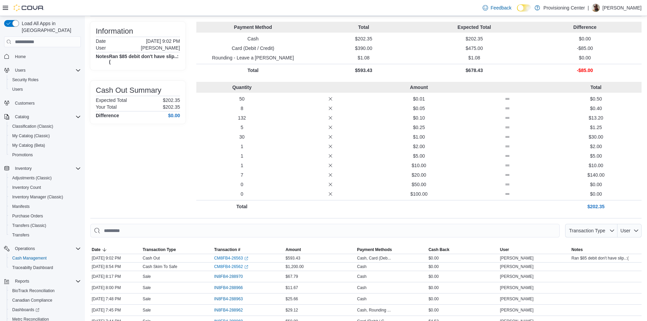
scroll to position [102, 0]
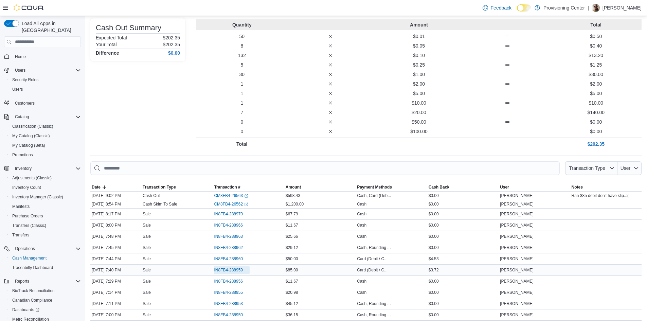
click at [232, 269] on span "IN8FB4-288959" at bounding box center [228, 269] width 29 height 5
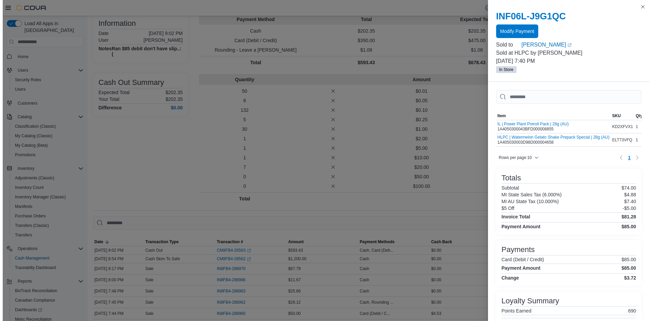
scroll to position [0, 0]
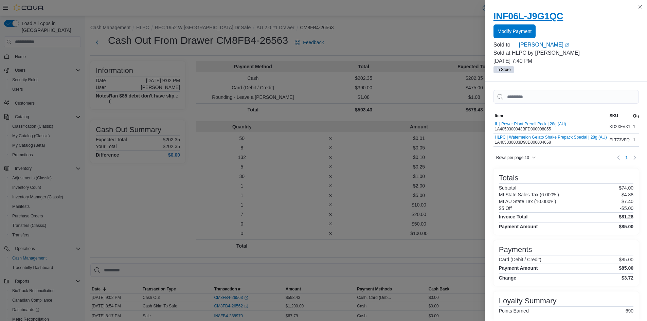
click at [547, 16] on h2 "INF06L-J9G1QC" at bounding box center [566, 16] width 145 height 11
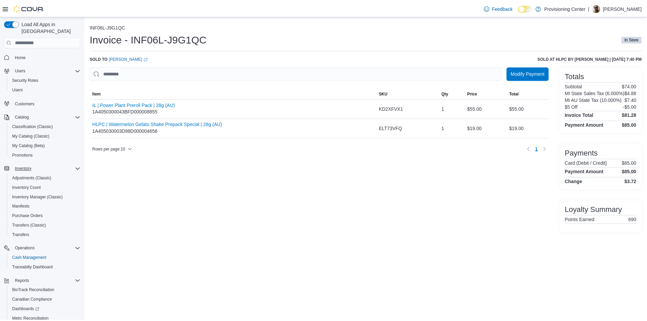
scroll to position [40, 0]
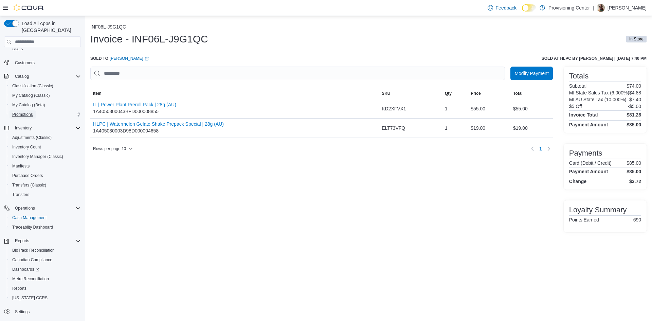
click at [29, 112] on span "Promotions" at bounding box center [22, 114] width 21 height 5
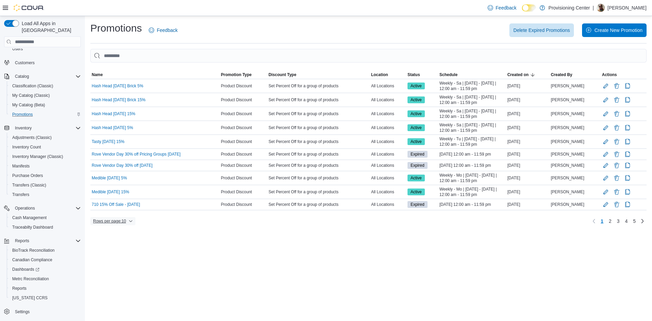
click at [122, 220] on span "Rows per page : 10" at bounding box center [109, 220] width 33 height 5
click at [118, 210] on span "50 rows" at bounding box center [122, 207] width 22 height 5
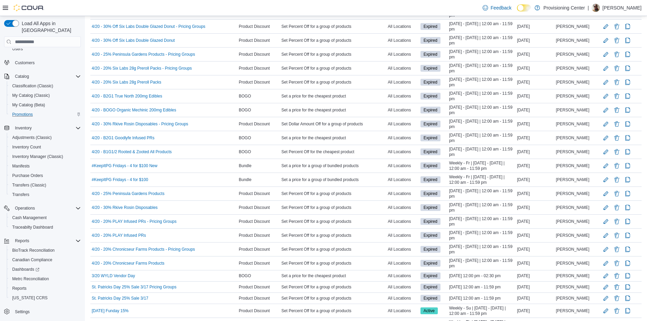
scroll to position [272, 0]
click at [123, 163] on link "#KeepItPG Fridays - 4 for $100 New" at bounding box center [125, 165] width 66 height 5
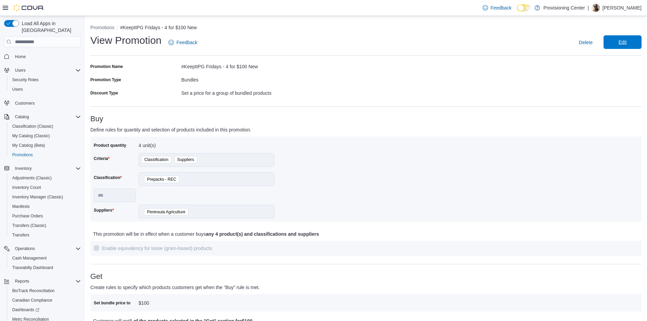
click at [627, 45] on span "Edit" at bounding box center [623, 42] width 8 height 7
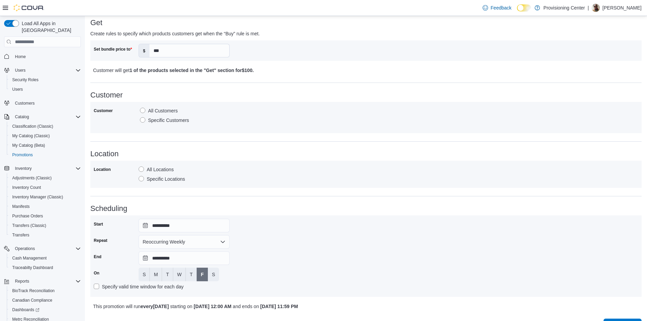
scroll to position [296, 0]
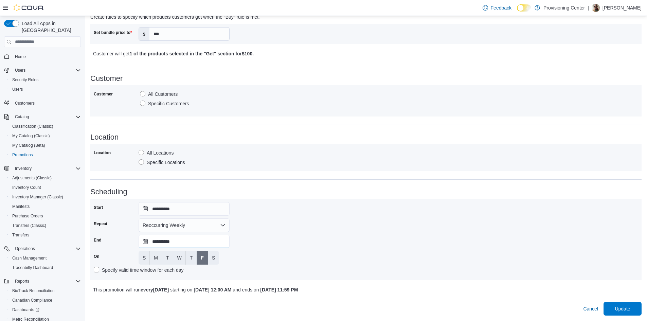
click at [188, 243] on input "**********" at bounding box center [184, 242] width 91 height 14
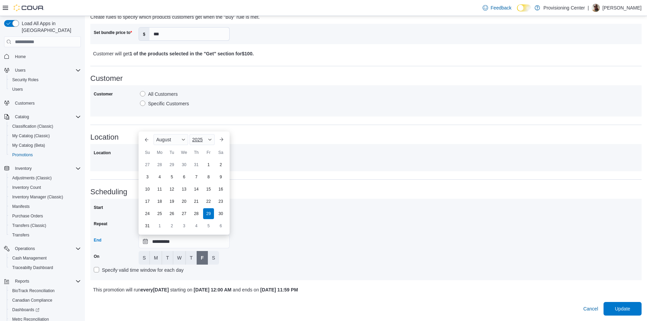
click at [207, 139] on div "2025" at bounding box center [202, 139] width 25 height 11
click at [201, 191] on div "2026" at bounding box center [206, 192] width 31 height 8
type input "**********"
click at [220, 214] on div "29" at bounding box center [221, 214] width 12 height 12
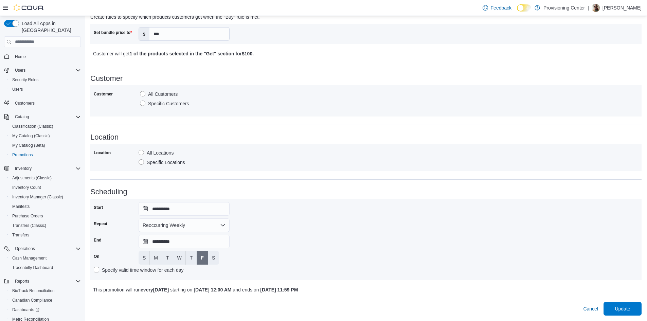
click at [335, 235] on div "**********" at bounding box center [366, 239] width 545 height 75
click at [628, 311] on span "Update" at bounding box center [622, 308] width 15 height 7
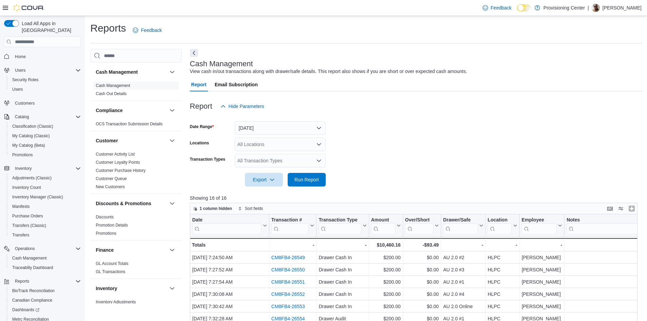
scroll to position [144, 0]
